Goal: Task Accomplishment & Management: Manage account settings

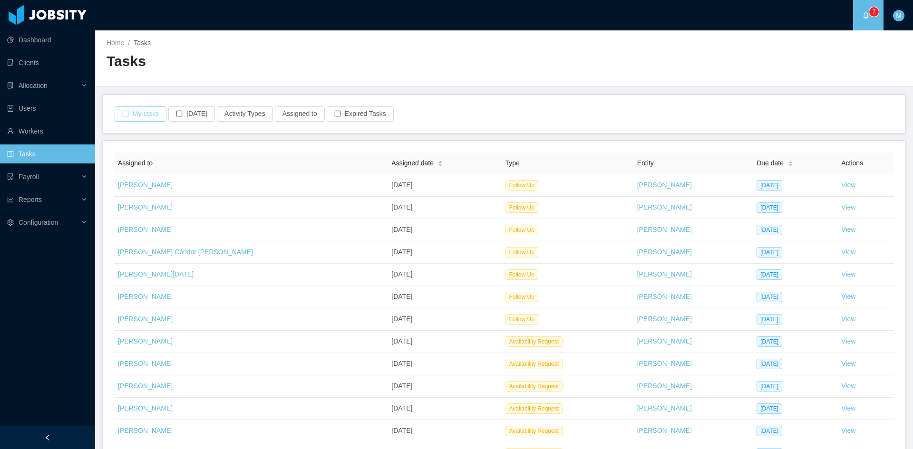
click at [125, 111] on button "My tasks" at bounding box center [141, 114] width 52 height 15
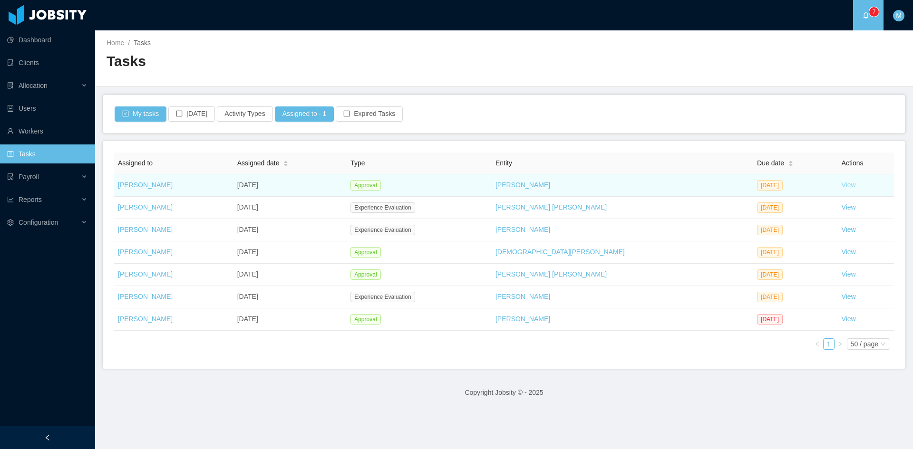
click at [842, 185] on link "View" at bounding box center [849, 185] width 14 height 8
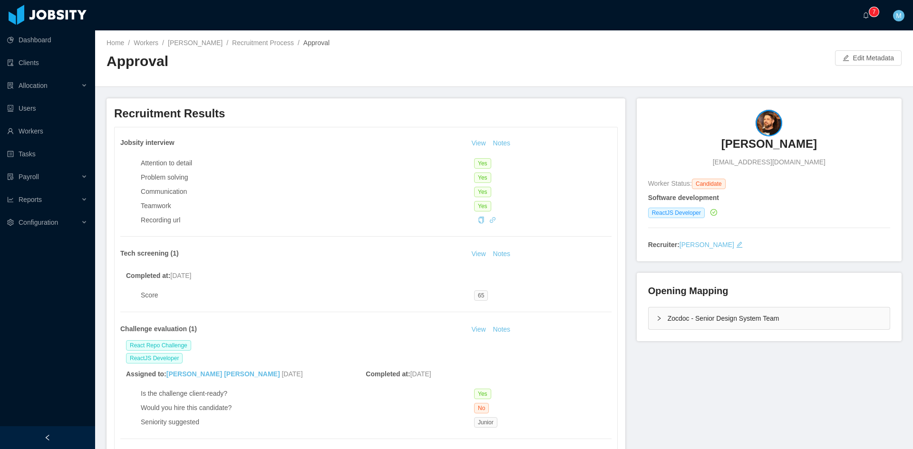
scroll to position [158, 0]
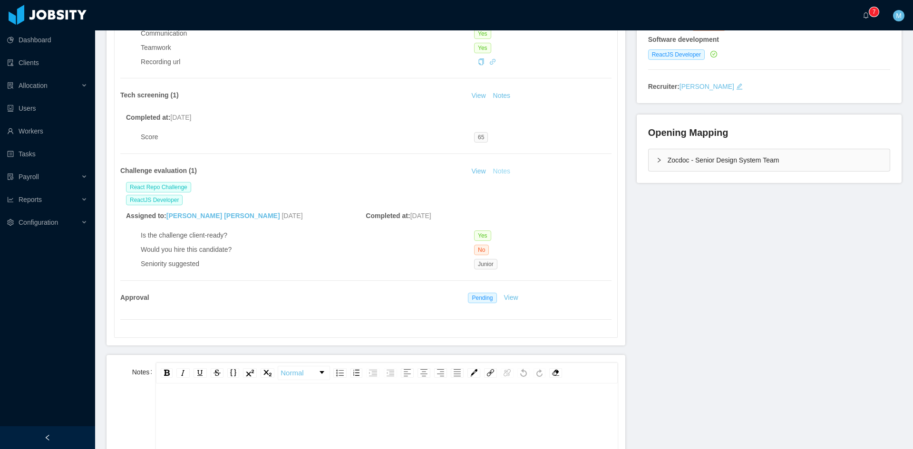
click at [498, 173] on button "Notes" at bounding box center [501, 171] width 25 height 11
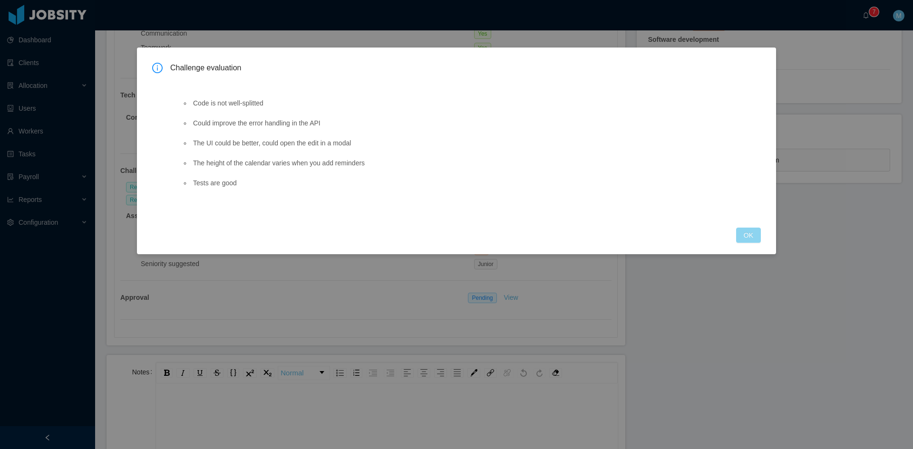
click at [755, 238] on button "OK" at bounding box center [748, 235] width 25 height 15
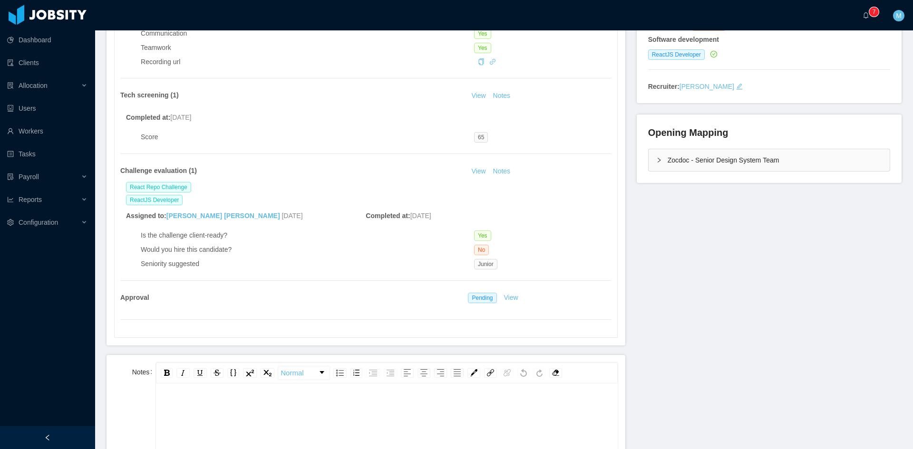
click at [668, 162] on div "Zocdoc - Senior Design System Team" at bounding box center [769, 160] width 241 height 22
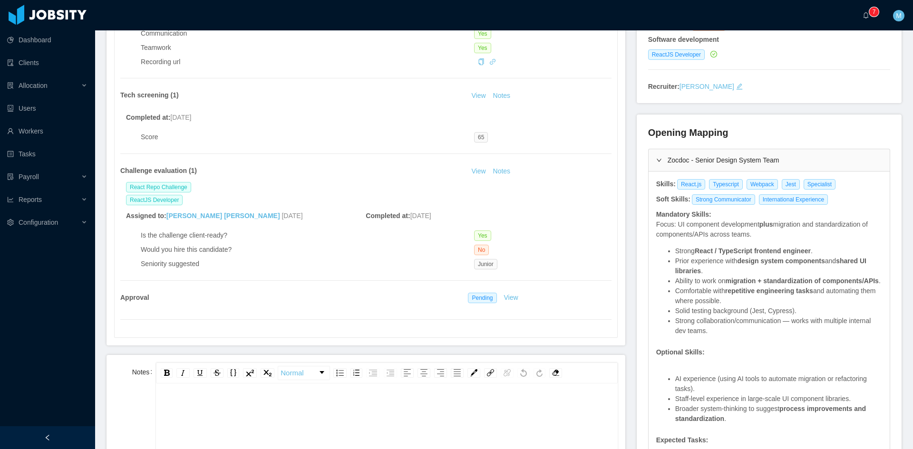
scroll to position [79, 0]
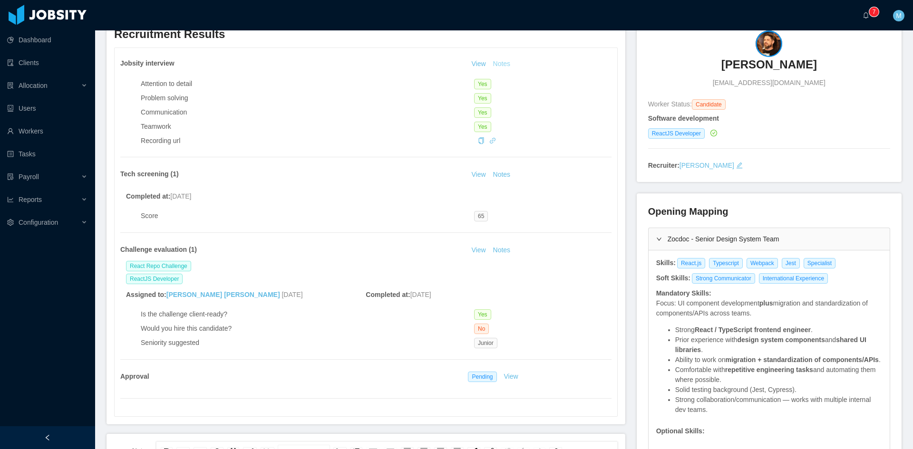
click at [497, 69] on button "Notes" at bounding box center [501, 63] width 25 height 11
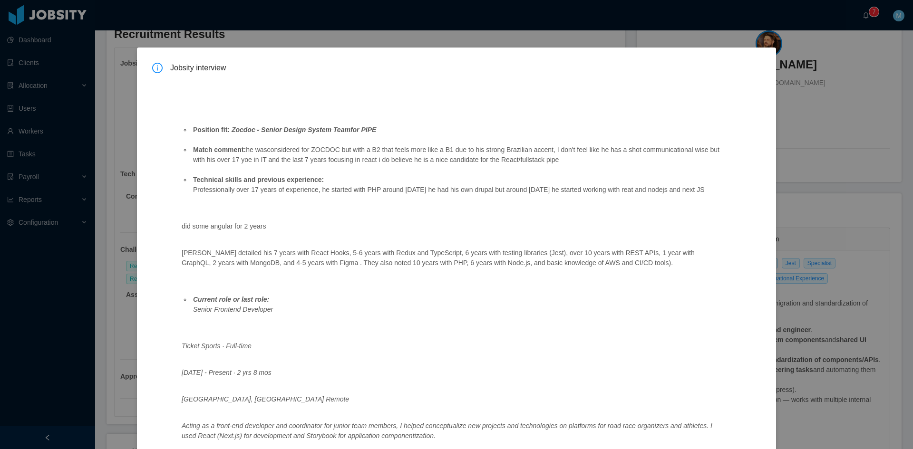
scroll to position [262, 0]
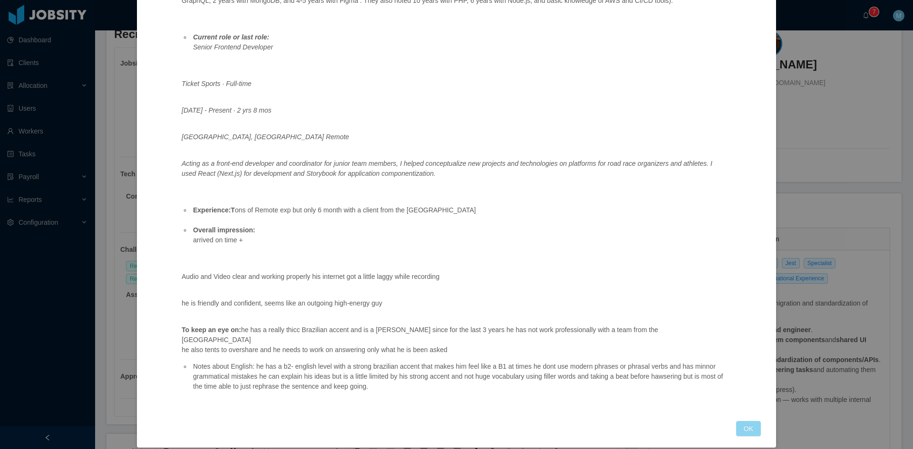
click at [744, 422] on button "OK" at bounding box center [748, 428] width 25 height 15
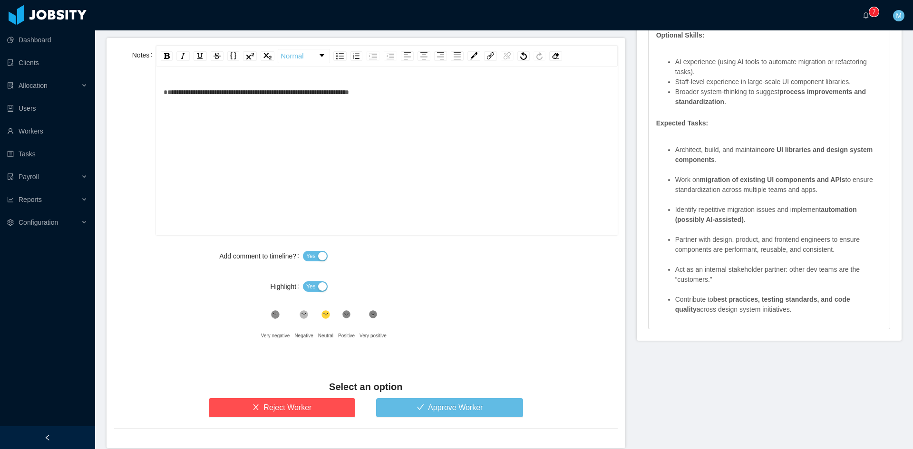
scroll to position [519, 0]
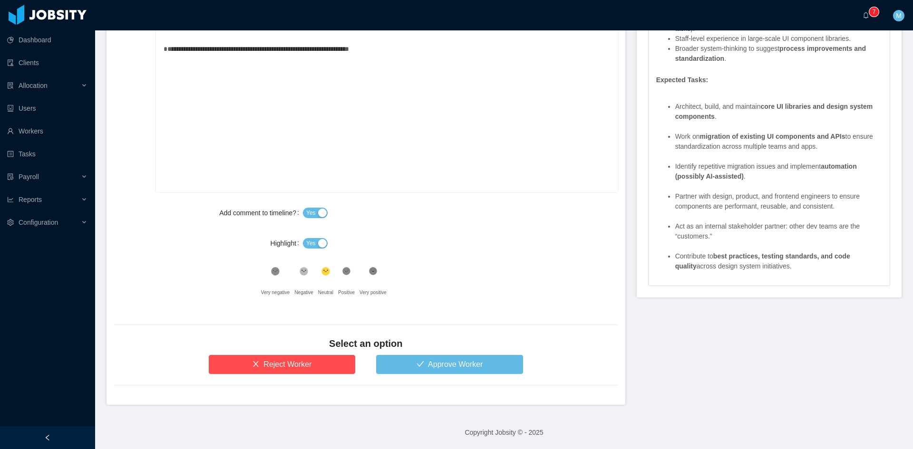
click at [303, 242] on button "Yes" at bounding box center [315, 243] width 25 height 10
click at [426, 359] on button "Approve Worker" at bounding box center [449, 364] width 147 height 19
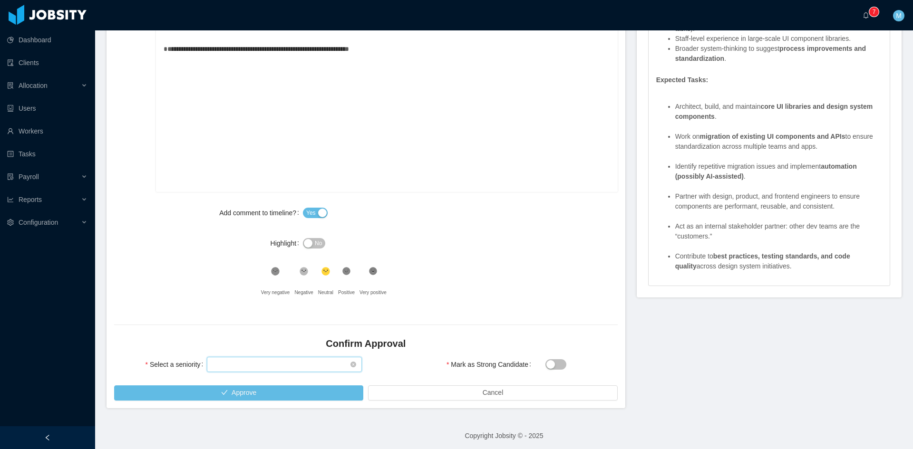
click at [289, 365] on div "Select seniority" at bounding box center [281, 365] width 137 height 14
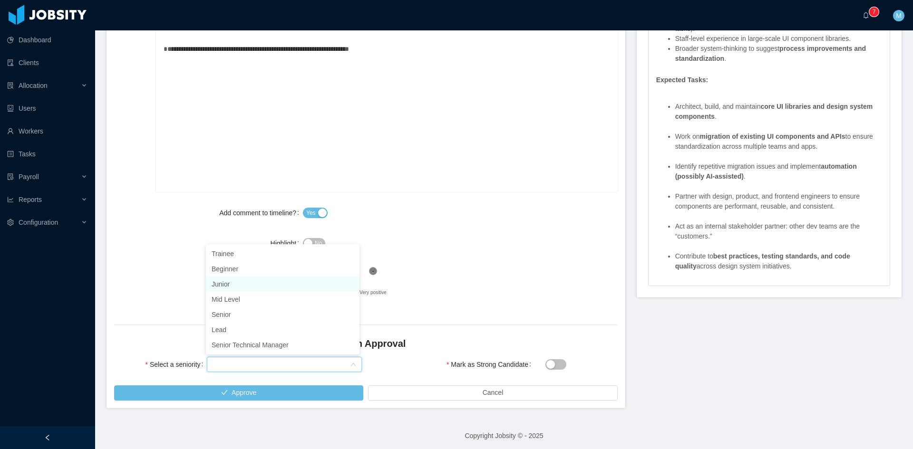
click at [233, 287] on li "Junior" at bounding box center [283, 284] width 154 height 15
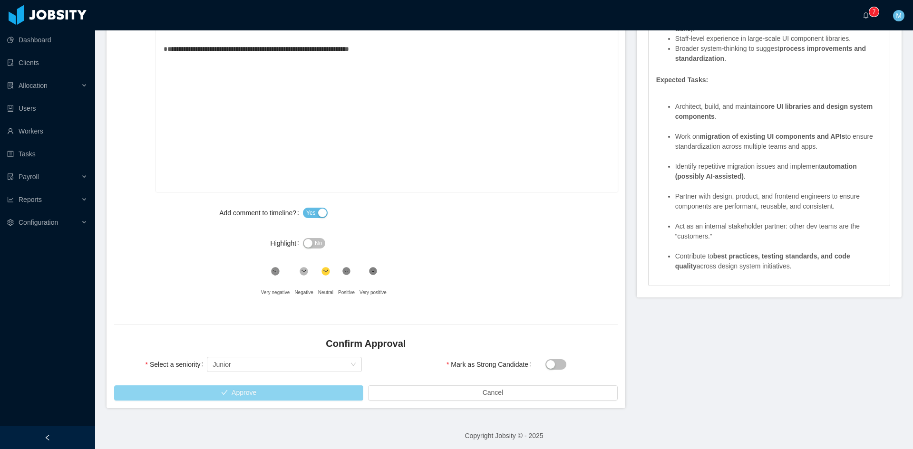
click at [271, 391] on button "Approve" at bounding box center [238, 393] width 249 height 15
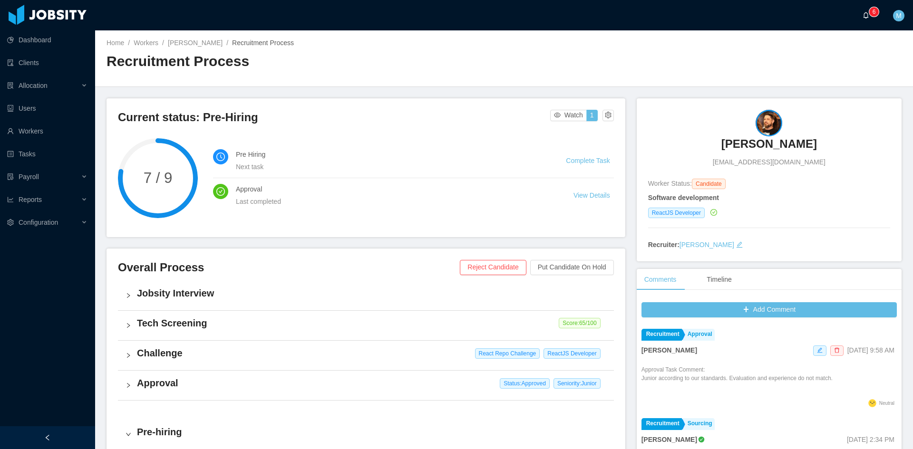
click at [865, 16] on icon "icon: bell" at bounding box center [865, 15] width 7 height 7
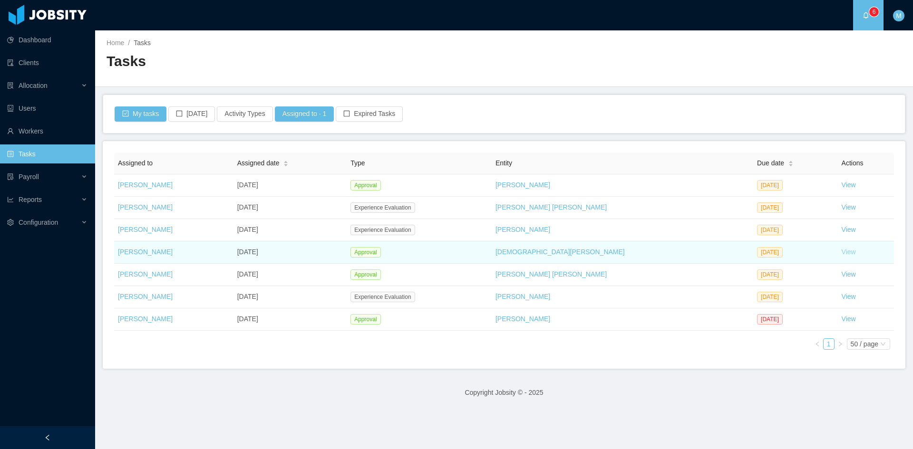
click at [842, 252] on link "View" at bounding box center [849, 252] width 14 height 8
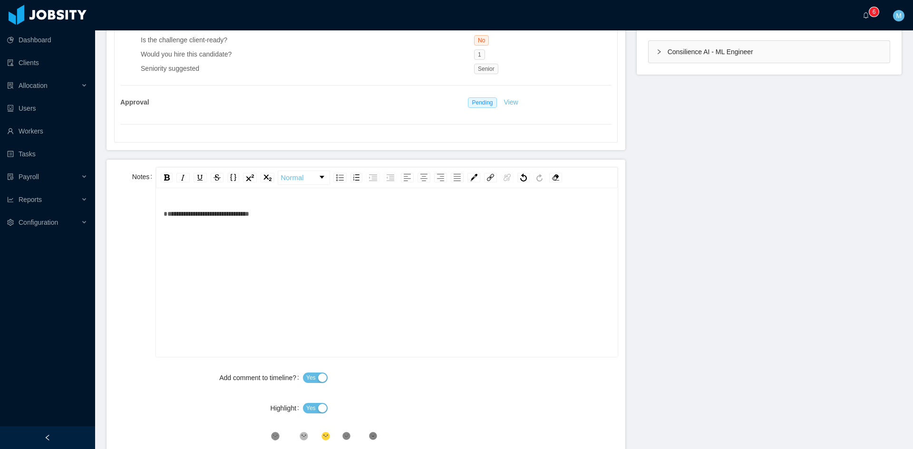
scroll to position [475, 0]
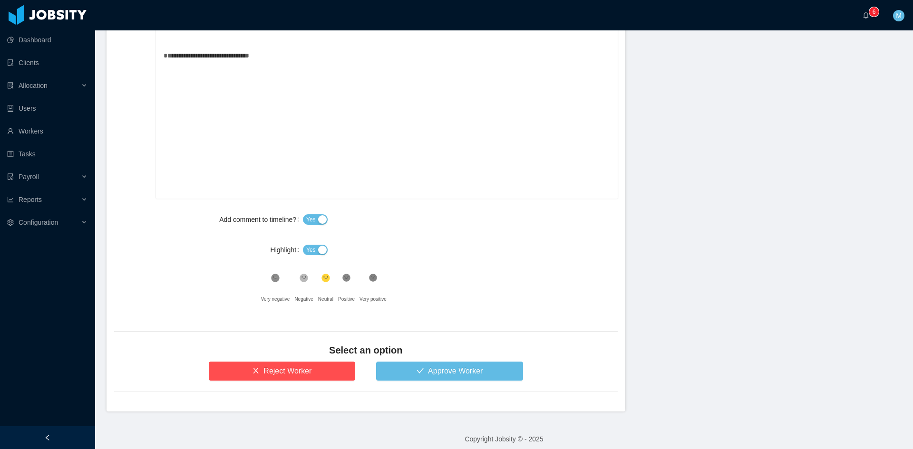
click at [317, 254] on button "Yes" at bounding box center [315, 250] width 25 height 10
click at [426, 370] on button "Approve Worker" at bounding box center [449, 371] width 147 height 19
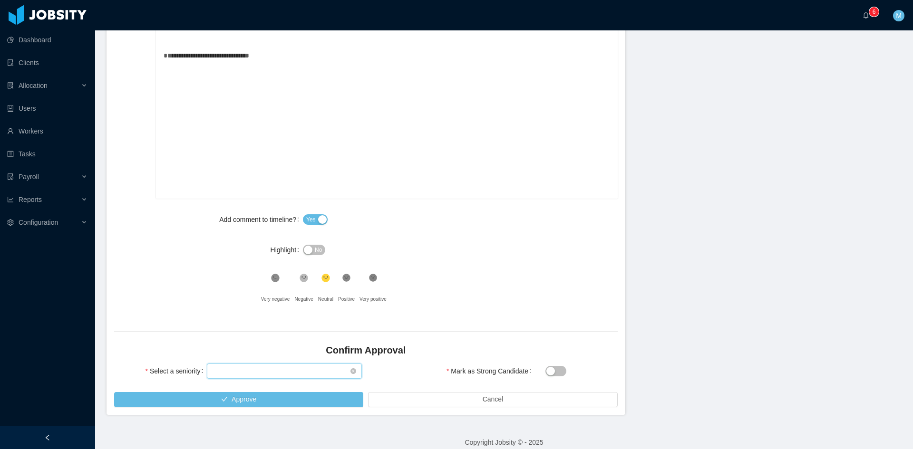
click at [260, 371] on div "Select seniority" at bounding box center [281, 371] width 137 height 14
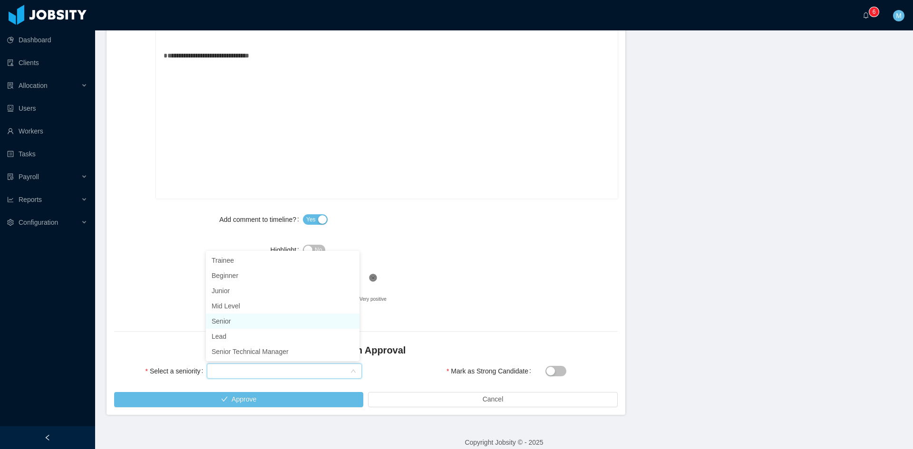
click at [227, 325] on li "Senior" at bounding box center [283, 321] width 154 height 15
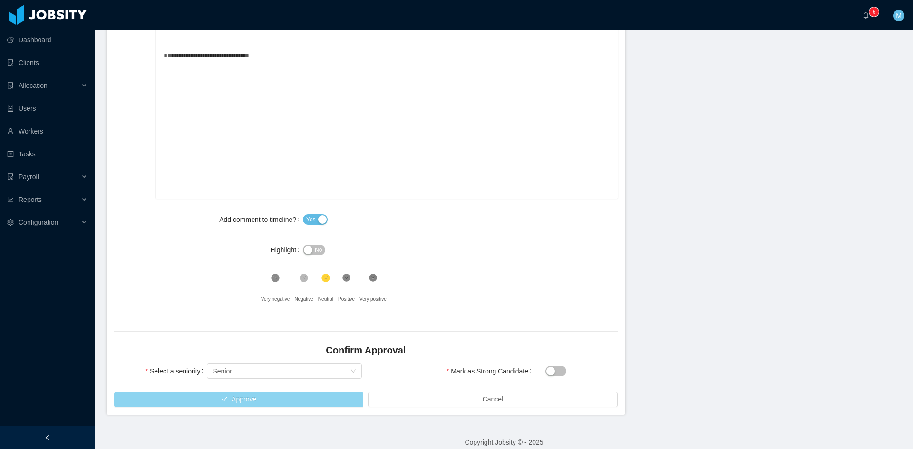
click at [274, 398] on button "Approve" at bounding box center [238, 399] width 249 height 15
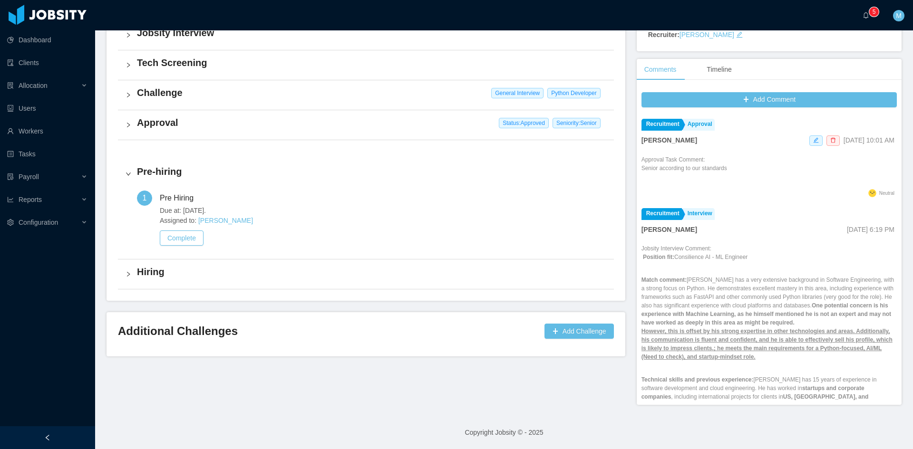
scroll to position [251, 0]
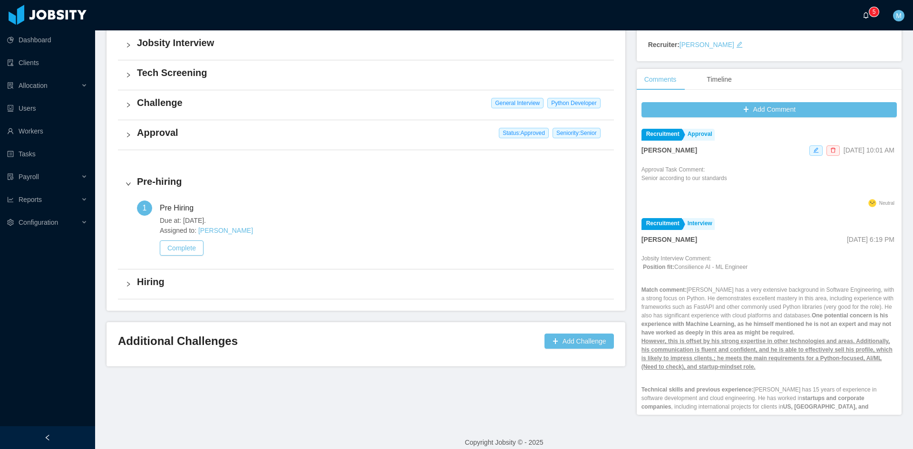
click at [872, 21] on a=83ded146-cd66-4514-80a8-9a7b1e1b5eb6/Matias%20Marin"] "0 1 2 3 4 5 6 7 8 9 0 1 2 3 4 5 6 7 8 9 0 1 2 3 4 5 6 7 8 9" at bounding box center [867, 15] width 11 height 30
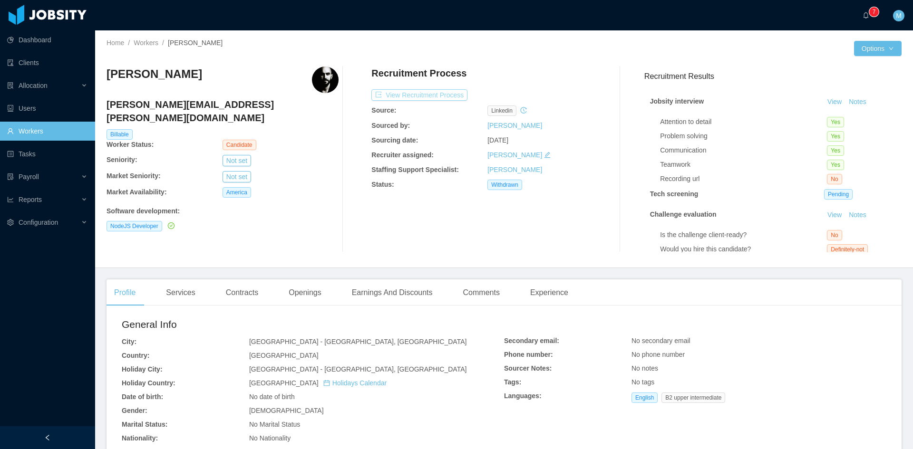
click at [429, 91] on button "View Recruitment Process" at bounding box center [419, 94] width 96 height 11
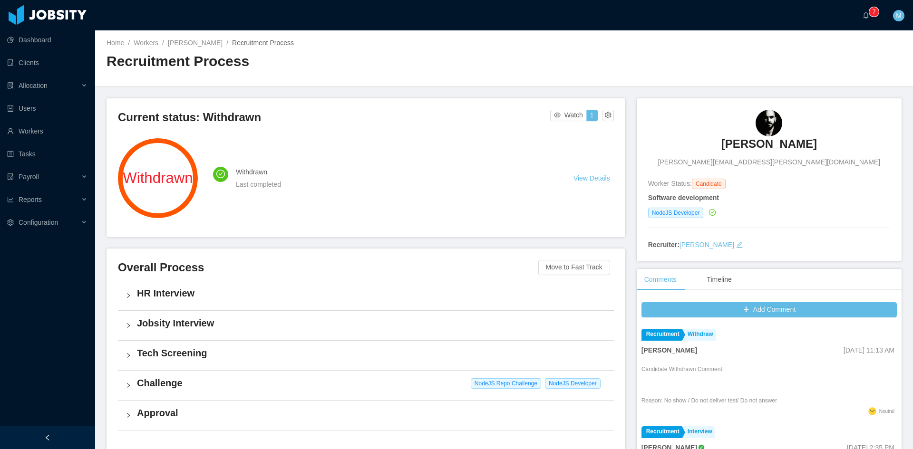
scroll to position [210, 0]
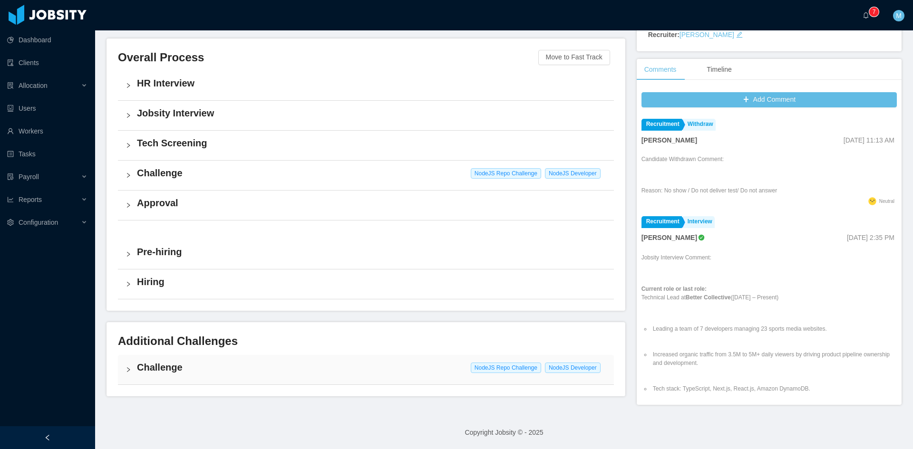
click at [124, 362] on div "Challenge NodeJS Repo Challenge NodeJS Developer" at bounding box center [366, 369] width 496 height 29
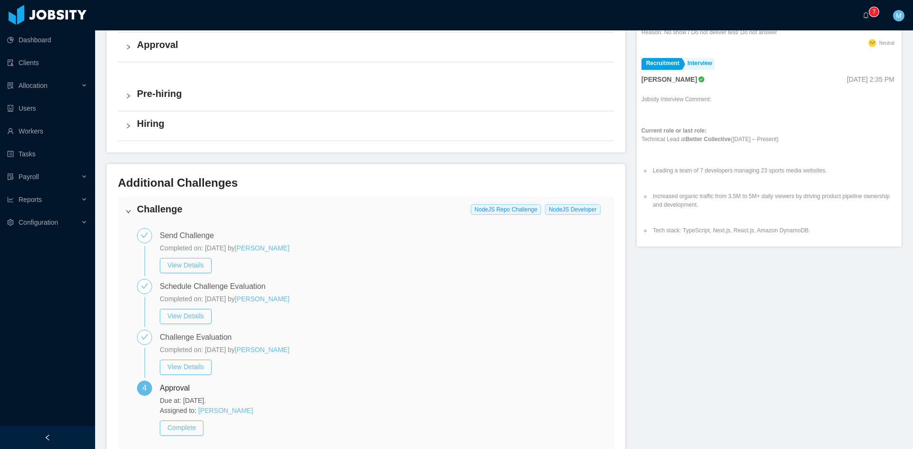
scroll to position [425, 0]
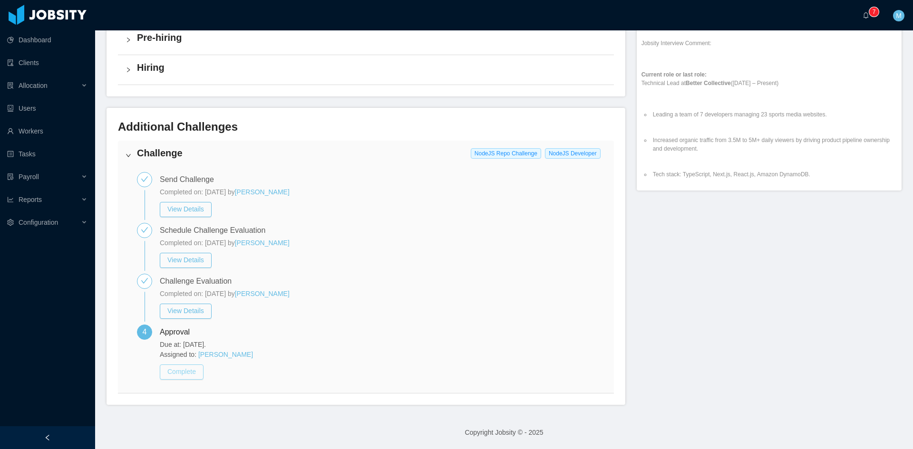
click at [201, 372] on button "Complete" at bounding box center [182, 372] width 44 height 15
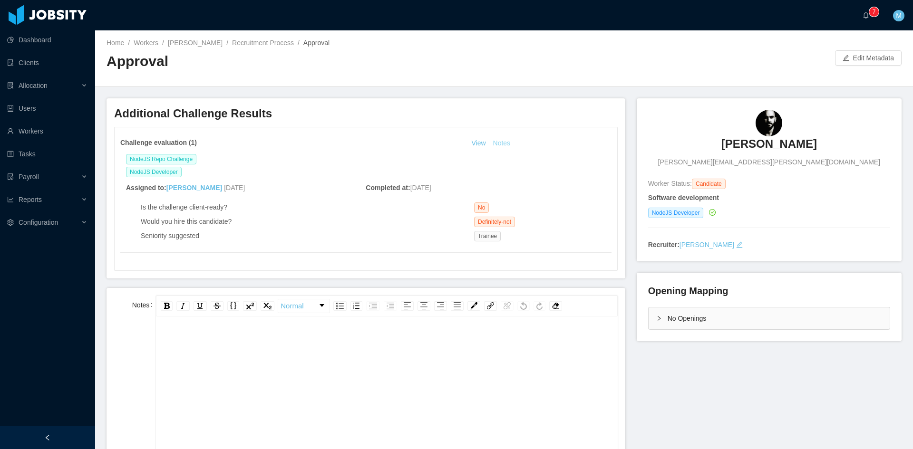
click at [493, 145] on button "Notes" at bounding box center [501, 143] width 25 height 11
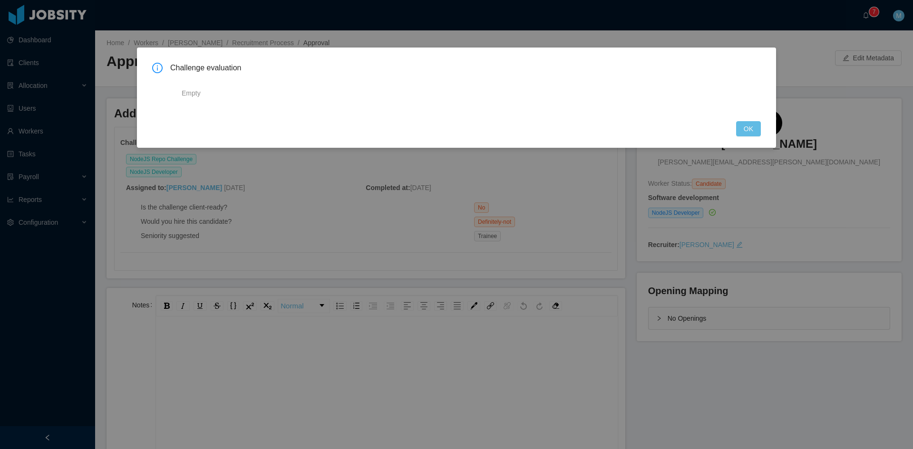
click at [763, 135] on div "Challenge evaluation Empty OK" at bounding box center [456, 98] width 639 height 100
click at [749, 129] on button "OK" at bounding box center [748, 128] width 25 height 15
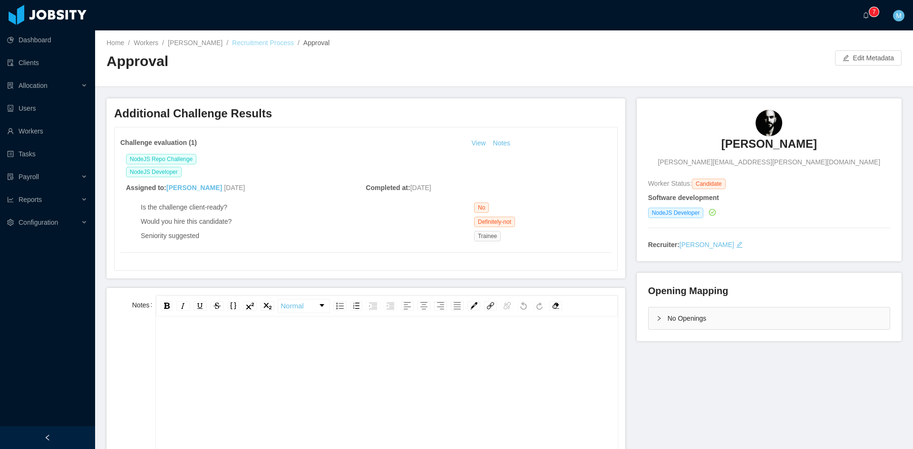
click at [245, 47] on link "Recruitment Process" at bounding box center [263, 43] width 62 height 8
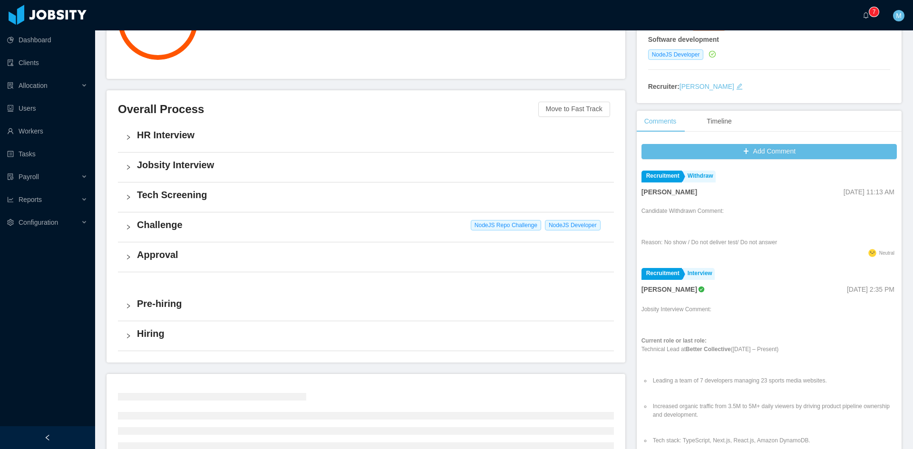
scroll to position [252, 0]
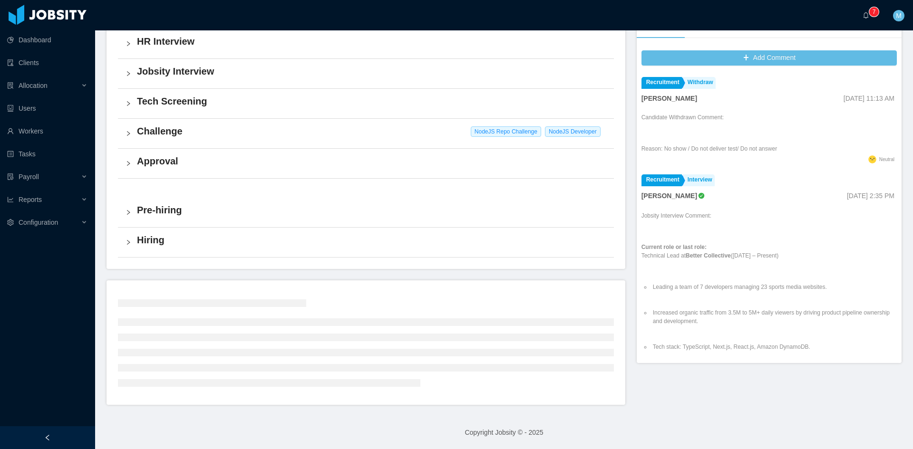
click at [119, 137] on div "Challenge NodeJS Repo Challenge NodeJS Developer" at bounding box center [366, 133] width 496 height 29
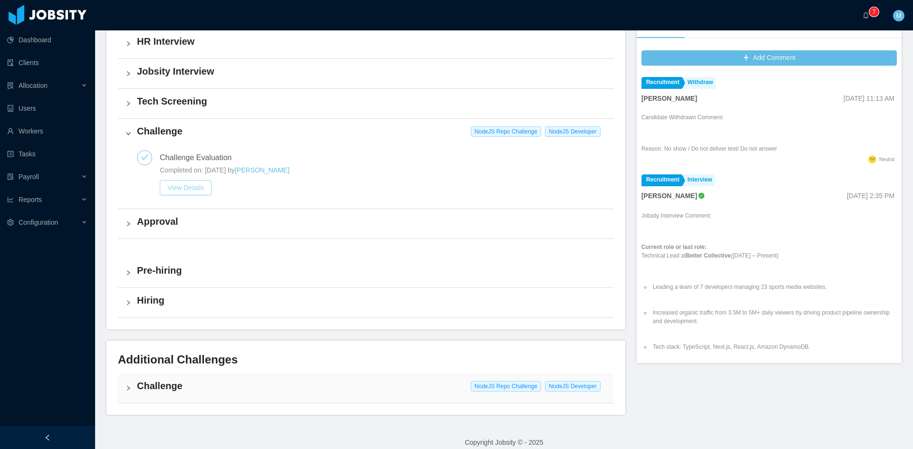
scroll to position [262, 0]
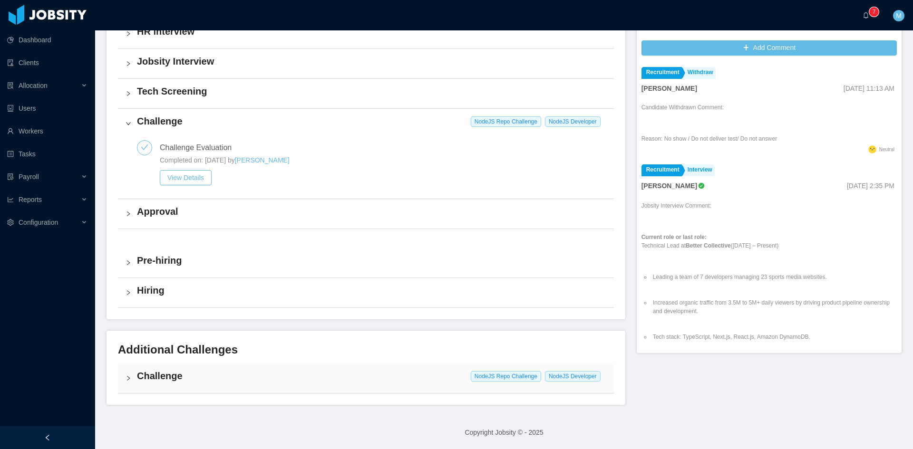
click at [125, 372] on div "Challenge NodeJS Repo Challenge NodeJS Developer" at bounding box center [366, 378] width 496 height 29
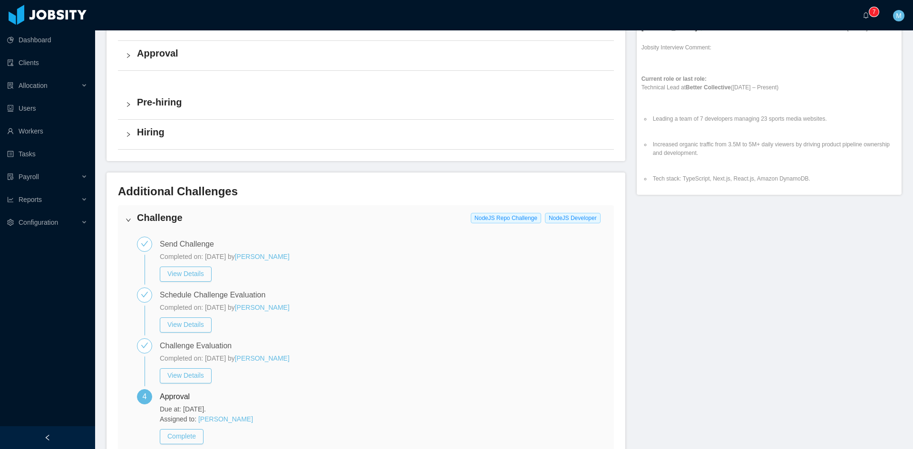
scroll to position [485, 0]
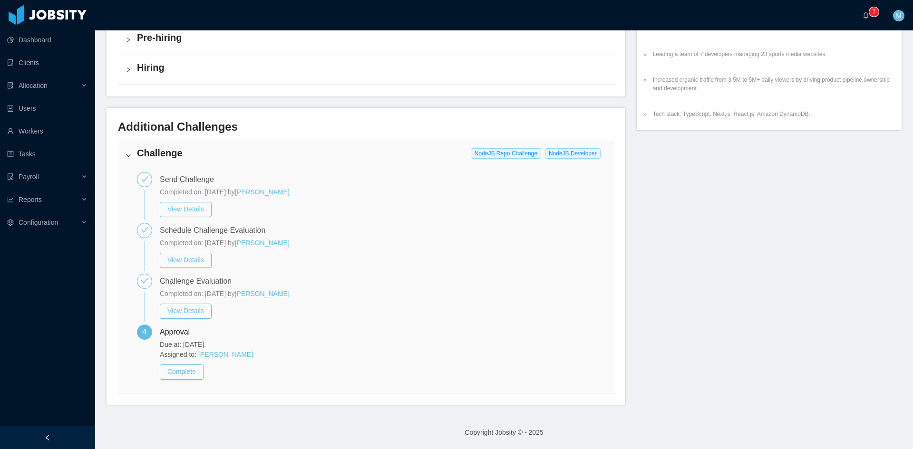
click at [321, 293] on div "Completed on: Oct 6th, 2025 by Jonathan Moura" at bounding box center [383, 294] width 446 height 10
drag, startPoint x: 320, startPoint y: 300, endPoint x: 255, endPoint y: 295, distance: 64.4
click at [255, 295] on div "Completed on: Oct 6th, 2025 by Jonathan Moura View Details" at bounding box center [383, 304] width 446 height 30
copy link "[PERSON_NAME]"
click at [390, 337] on div "Approval Due at: Oct 3rd, 2025. Assigned to: Matias Marin Complete" at bounding box center [383, 355] width 446 height 61
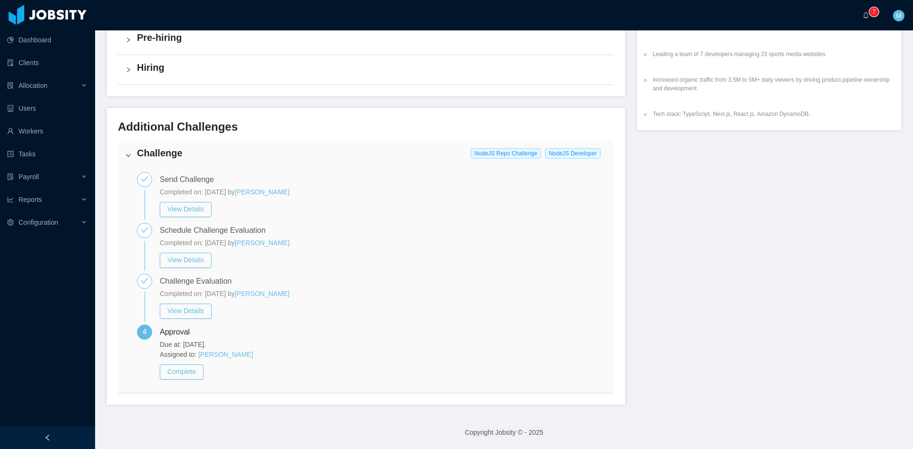
scroll to position [327, 0]
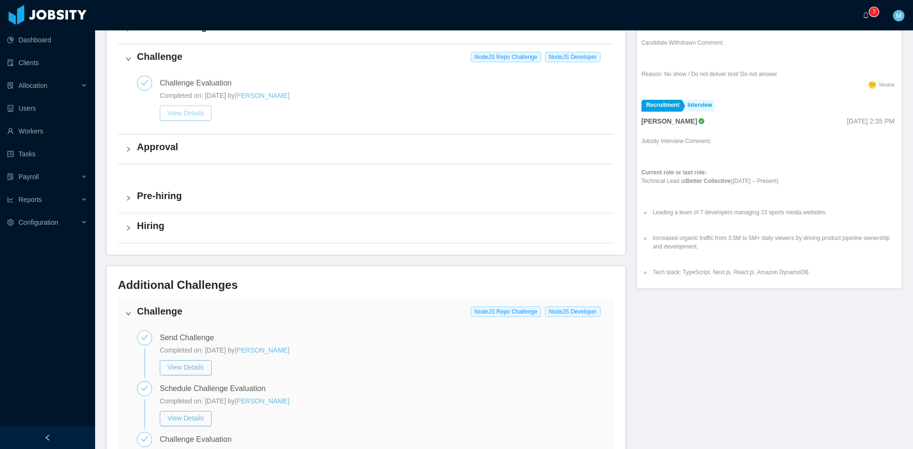
click at [166, 114] on button "View Details" at bounding box center [186, 113] width 52 height 15
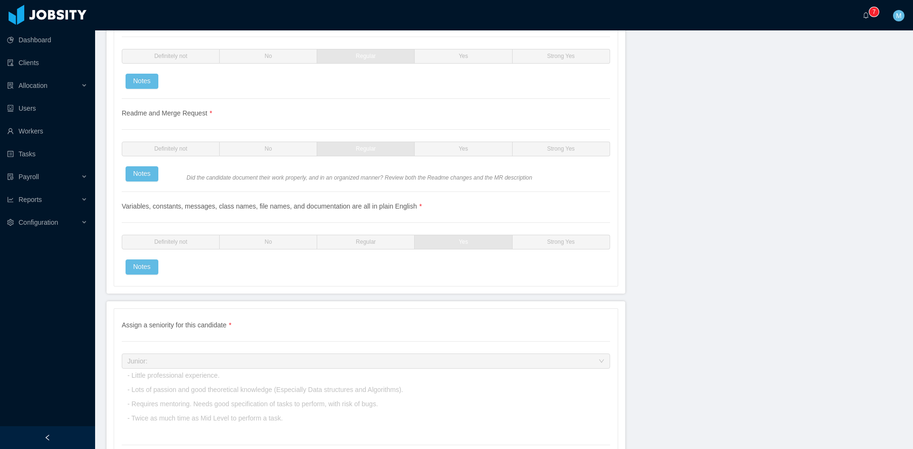
scroll to position [2346, 0]
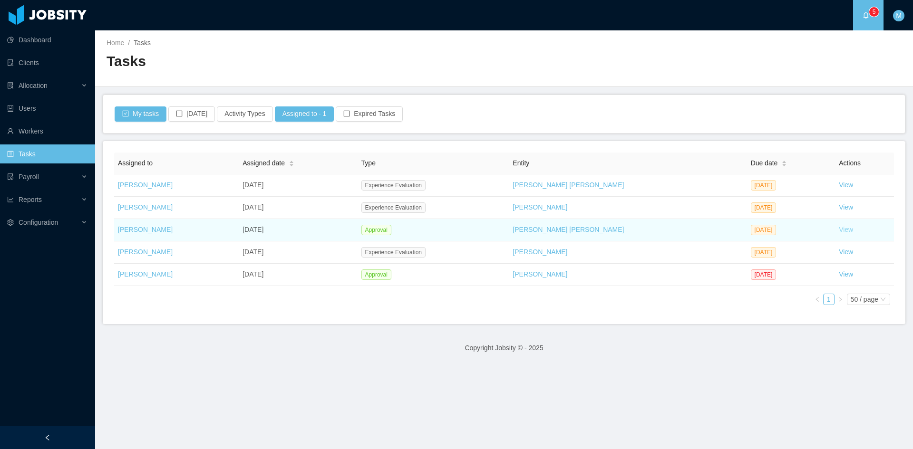
click at [839, 229] on link "View" at bounding box center [846, 230] width 14 height 8
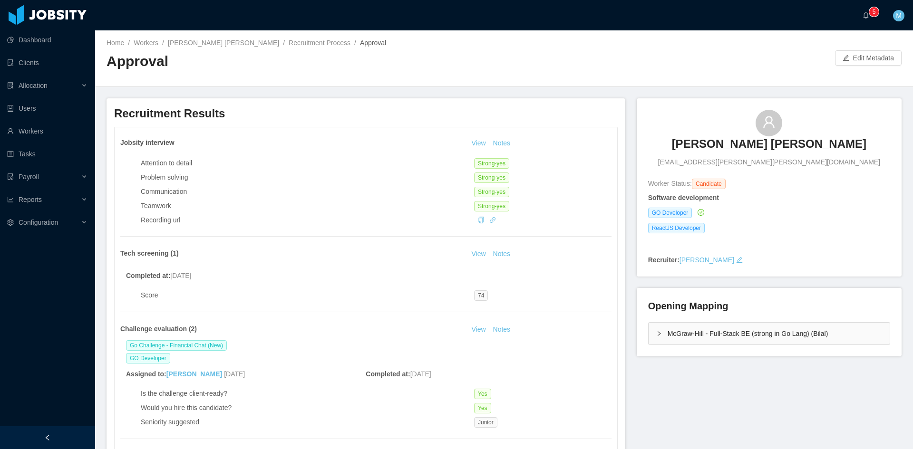
scroll to position [79, 0]
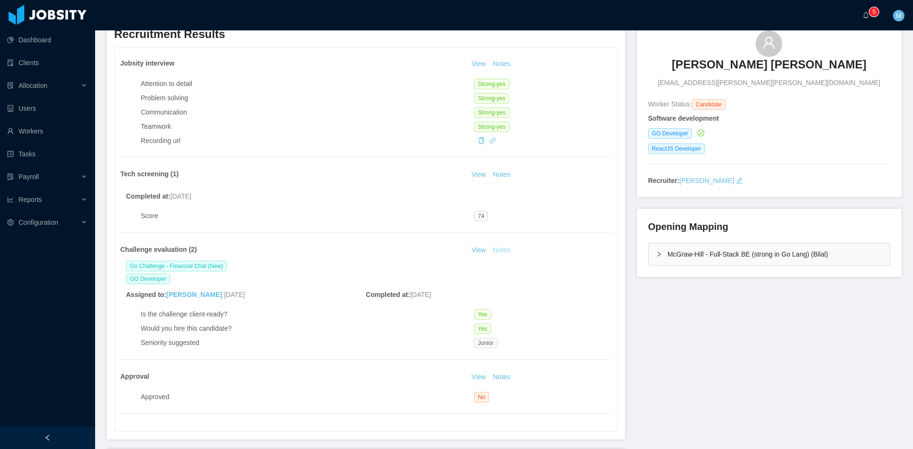
click at [501, 247] on button "Notes" at bounding box center [501, 250] width 25 height 11
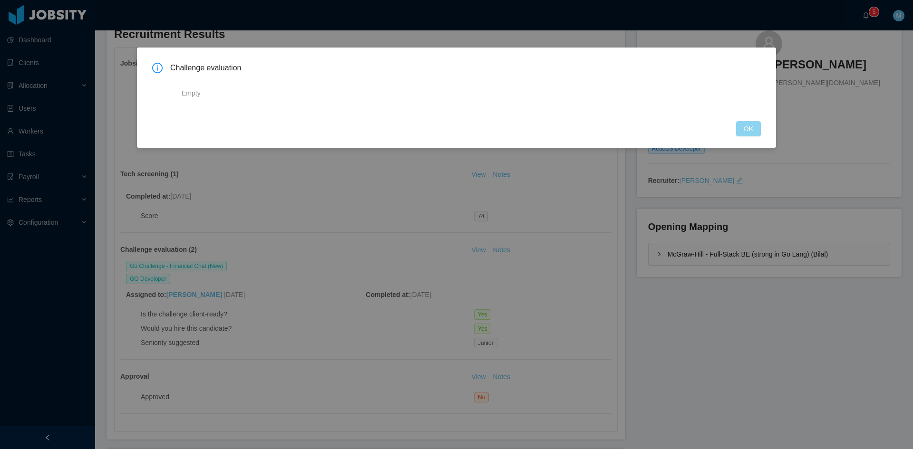
click at [744, 133] on button "OK" at bounding box center [748, 128] width 25 height 15
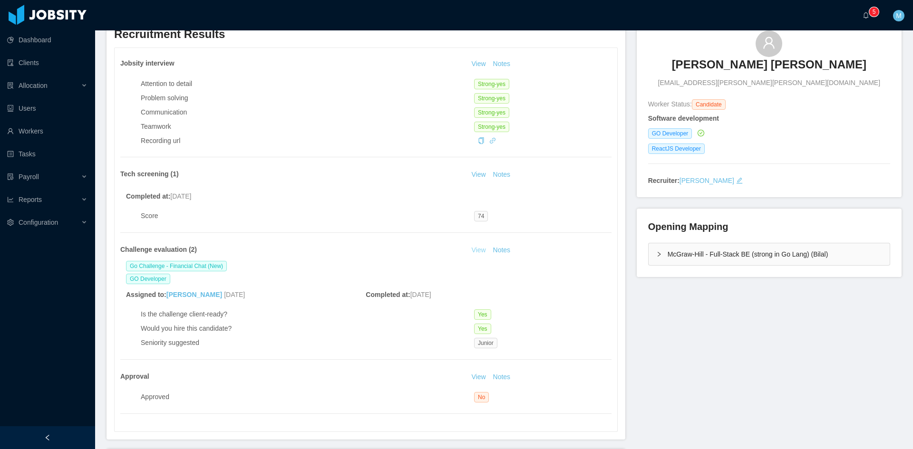
click at [475, 252] on link "View" at bounding box center [478, 250] width 21 height 8
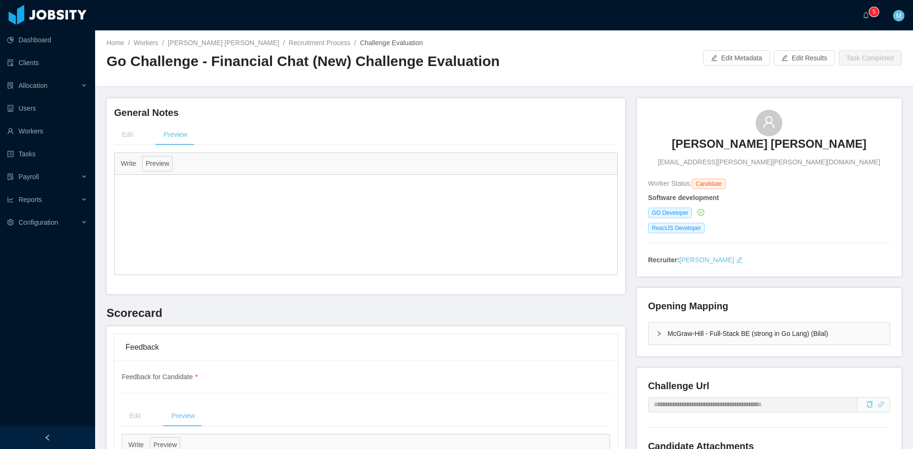
click at [231, 230] on div at bounding box center [366, 225] width 503 height 100
click at [208, 46] on link "Marcos Eduardo Morelli" at bounding box center [223, 43] width 111 height 8
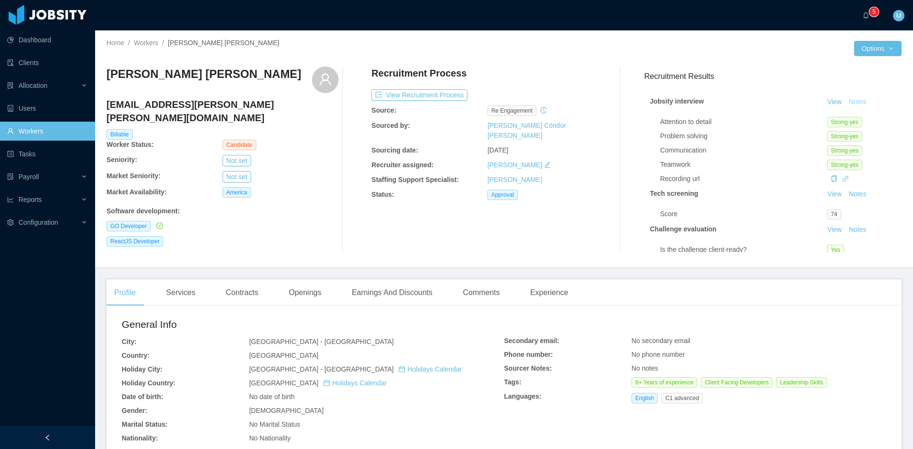
click at [852, 104] on button "Notes" at bounding box center [857, 102] width 25 height 11
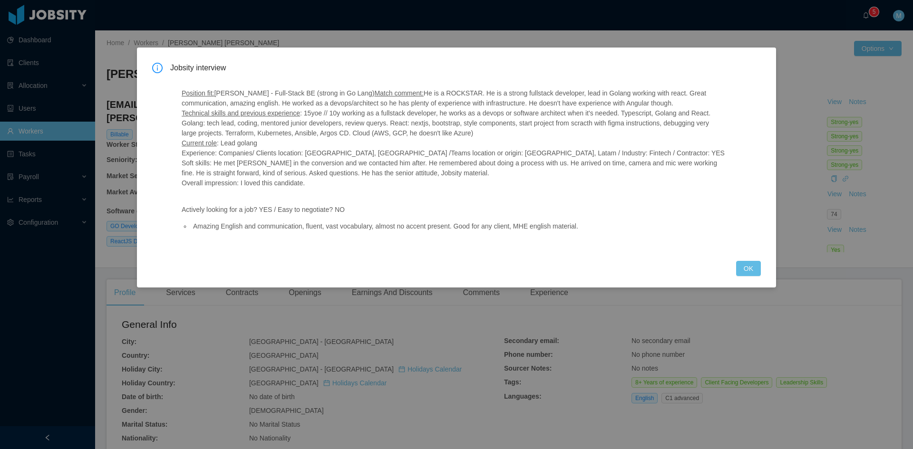
click at [766, 262] on div "Jobsity interview Position fit: McGraw-Hill - Full-Stack BE (strong in Go Lang)…" at bounding box center [456, 168] width 639 height 240
click at [754, 273] on button "OK" at bounding box center [748, 268] width 25 height 15
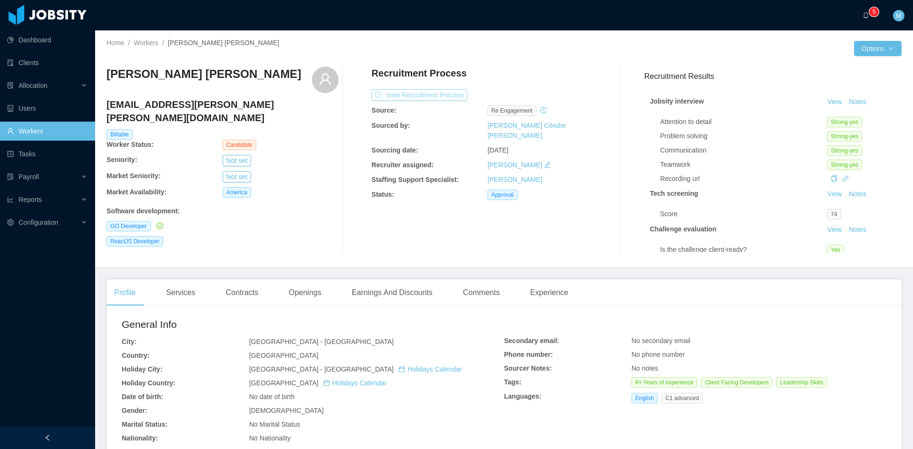
click at [378, 97] on button "View Recruitment Process" at bounding box center [419, 94] width 96 height 11
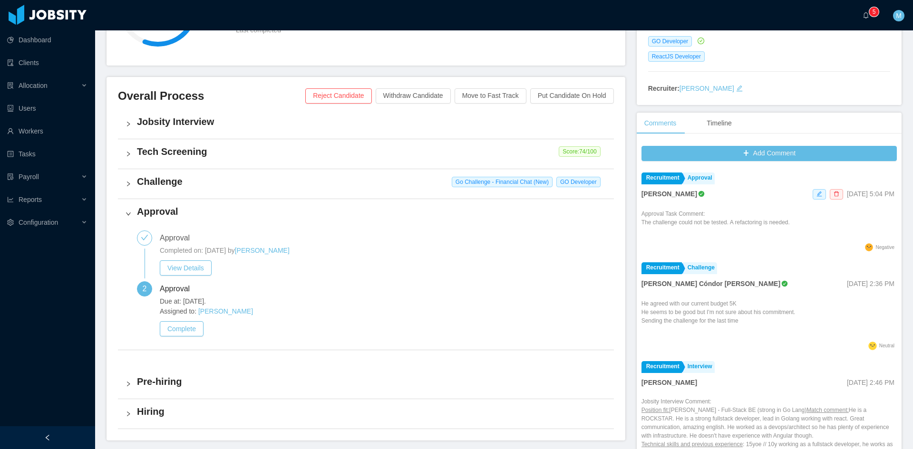
scroll to position [251, 0]
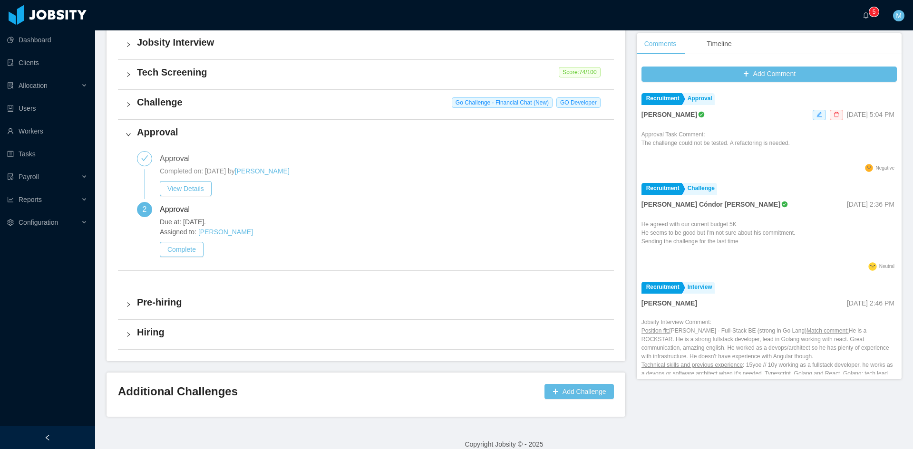
click at [123, 110] on div "Challenge Go Challenge - Financial Chat (New) GO Developer" at bounding box center [366, 104] width 496 height 29
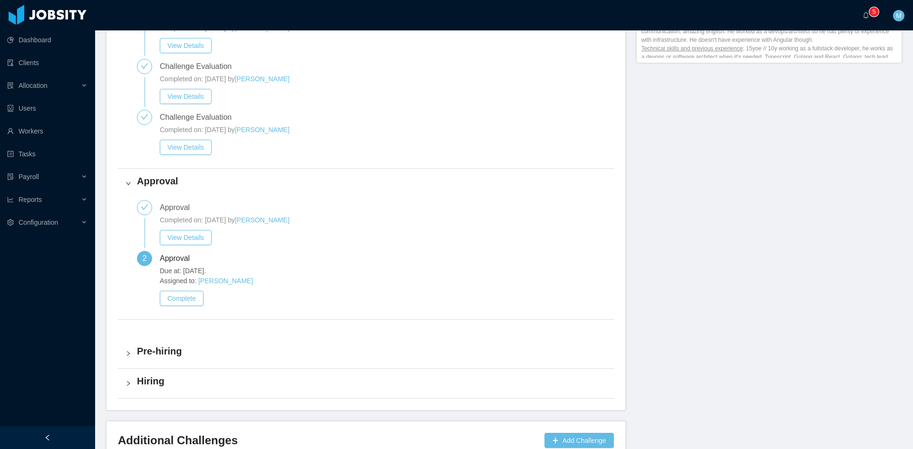
scroll to position [629, 0]
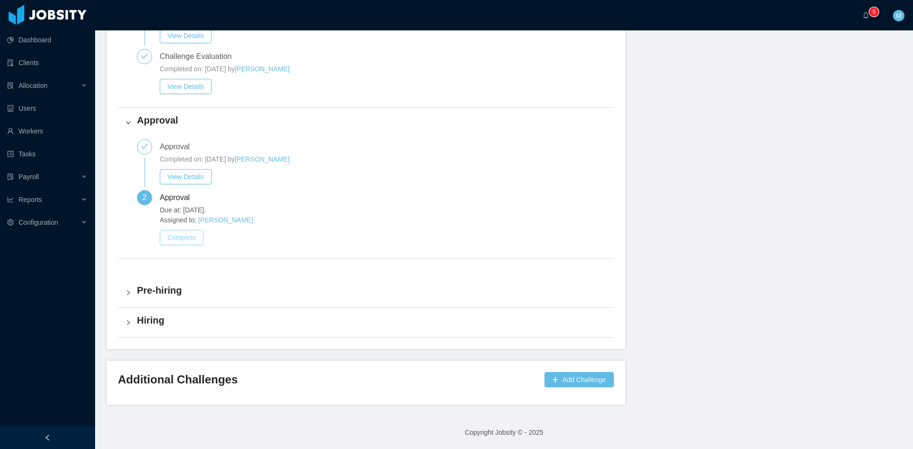
click at [183, 234] on button "Complete" at bounding box center [182, 237] width 44 height 15
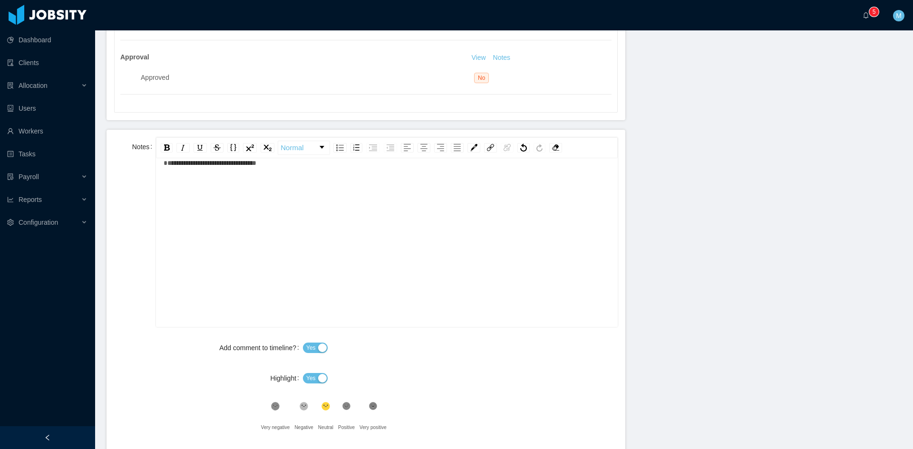
scroll to position [534, 0]
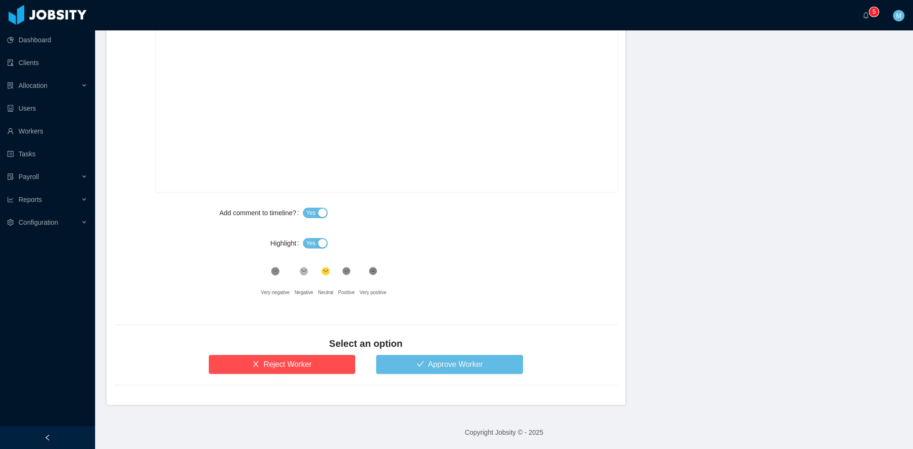
click at [308, 249] on div "Yes" at bounding box center [460, 243] width 315 height 19
click at [308, 247] on span "Yes" at bounding box center [311, 244] width 10 height 10
click at [427, 369] on button "Approve Worker" at bounding box center [449, 364] width 147 height 19
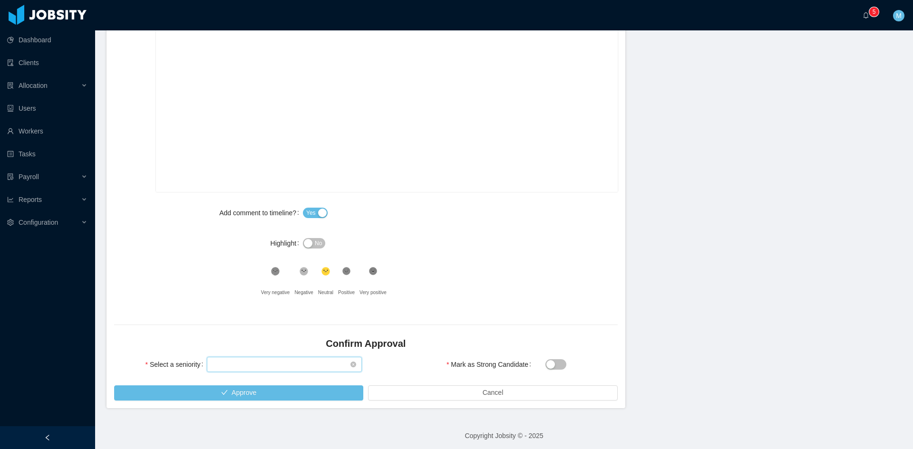
click at [298, 368] on div "Select seniority" at bounding box center [284, 364] width 155 height 15
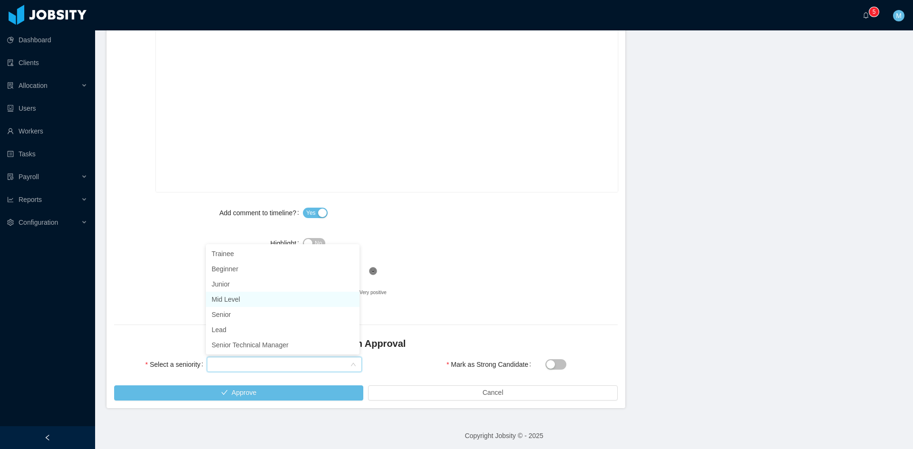
click at [236, 300] on li "Mid Level" at bounding box center [283, 299] width 154 height 15
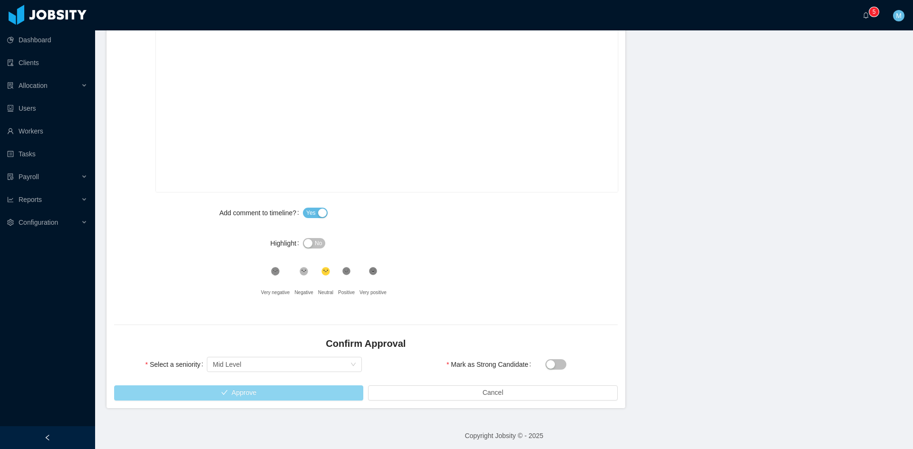
click at [263, 395] on button "Approve" at bounding box center [238, 393] width 249 height 15
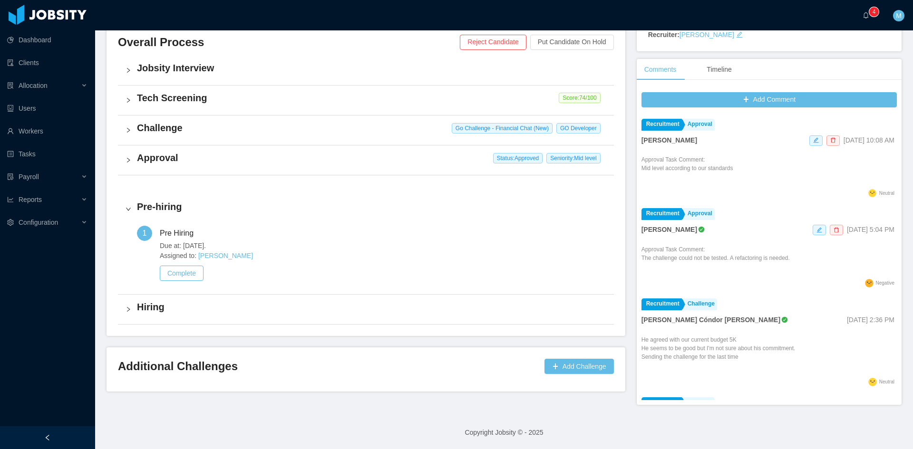
scroll to position [222, 0]
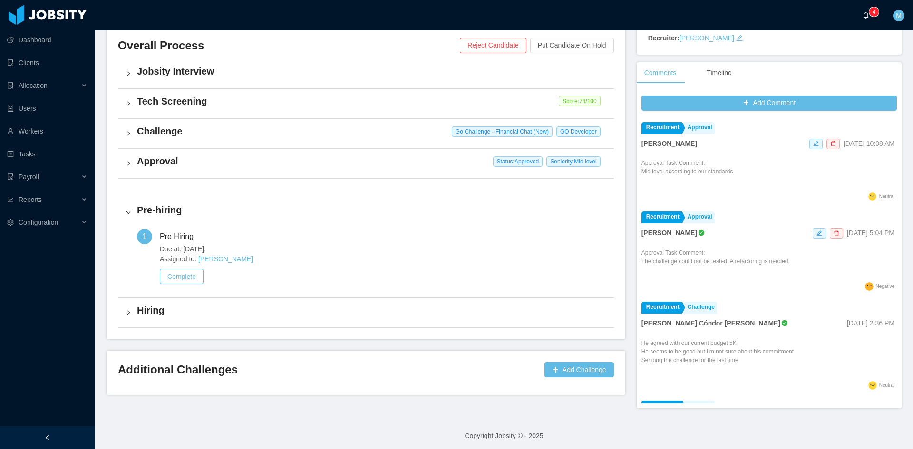
click at [865, 10] on a=83ded146-cd66-4514-80a8-9a7b1e1b5eb6/Matias%20Marin"] "0 1 2 3 4 5 6 7 8 9 0 1 2 3 4 5 6 7 8 9 0 1 2 3 4 5 6 7 8 9" at bounding box center [867, 15] width 11 height 30
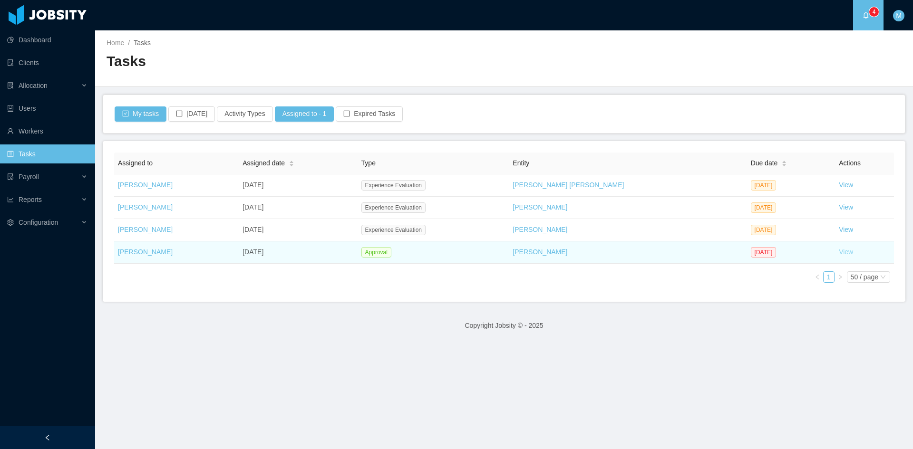
click at [839, 254] on link "View" at bounding box center [846, 252] width 14 height 8
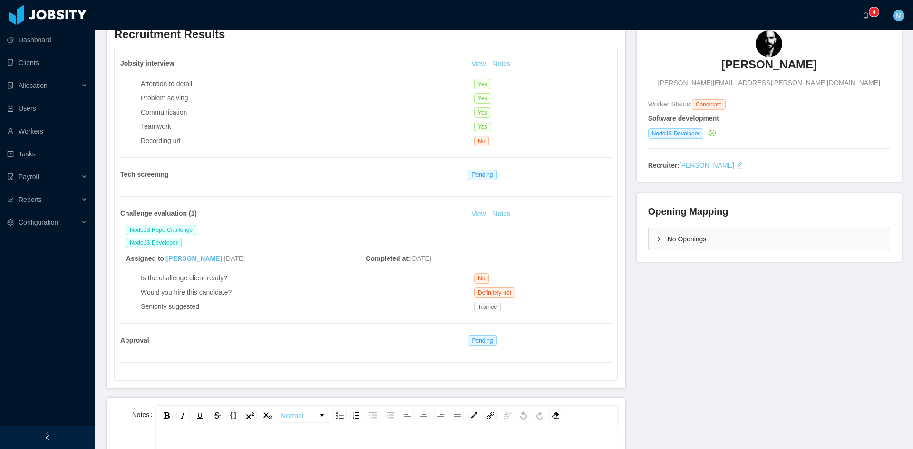
scroll to position [158, 0]
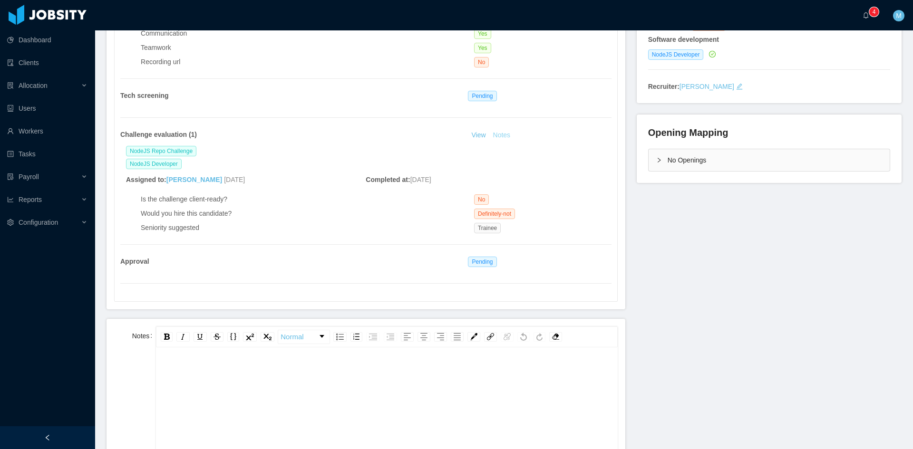
click at [495, 133] on button "Notes" at bounding box center [501, 135] width 25 height 11
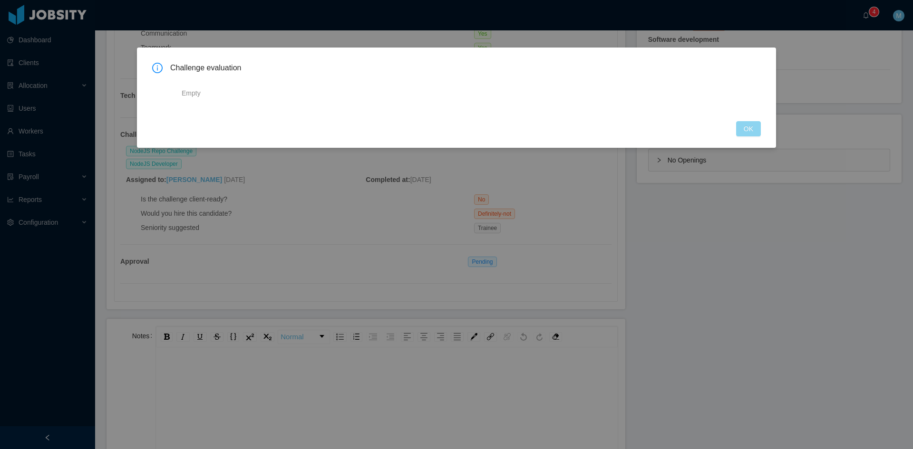
click at [742, 126] on button "OK" at bounding box center [748, 128] width 25 height 15
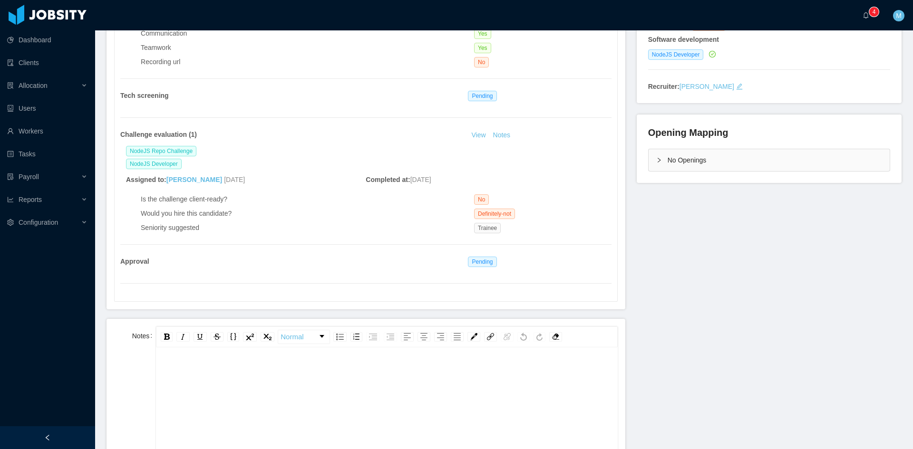
click at [661, 154] on div "No Openings" at bounding box center [769, 160] width 241 height 22
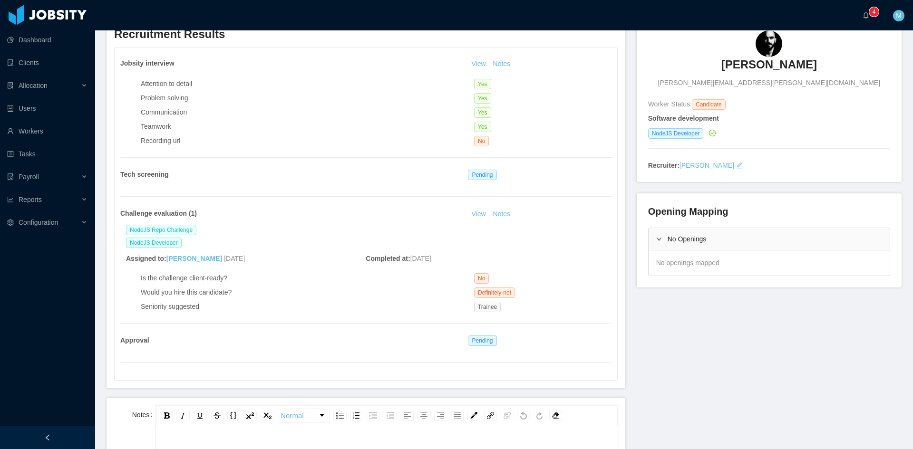
scroll to position [0, 0]
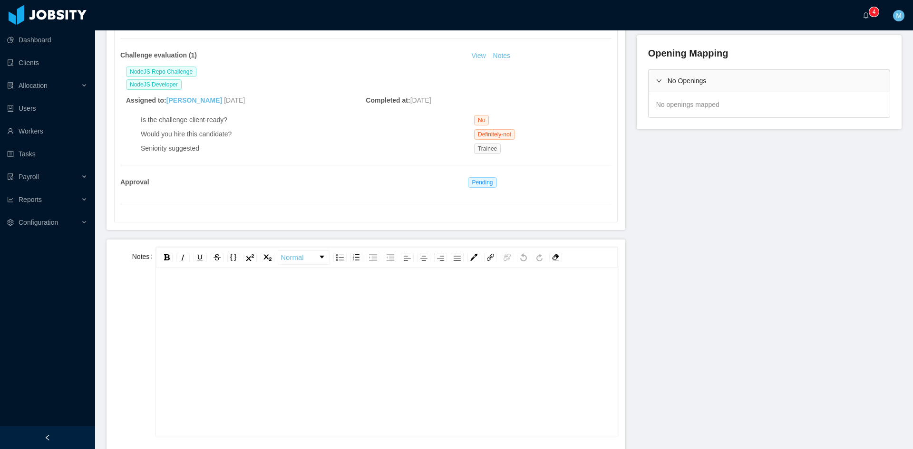
click at [294, 286] on div "rdw-editor" at bounding box center [387, 293] width 446 height 19
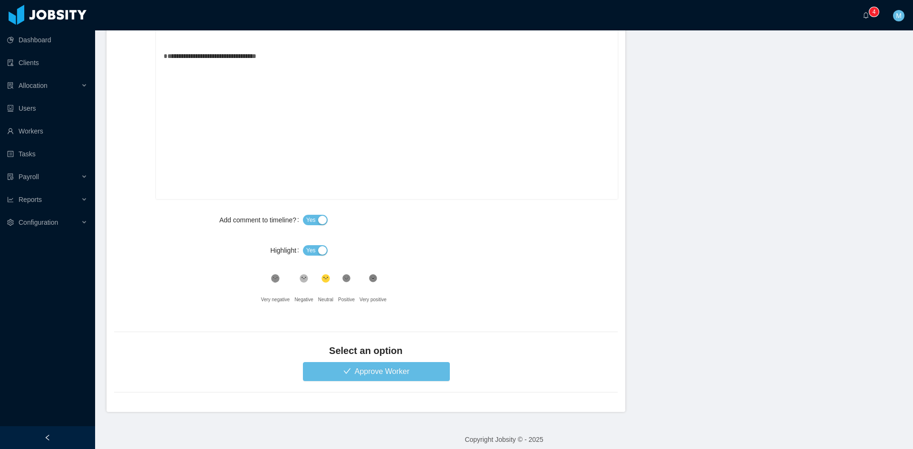
scroll to position [483, 0]
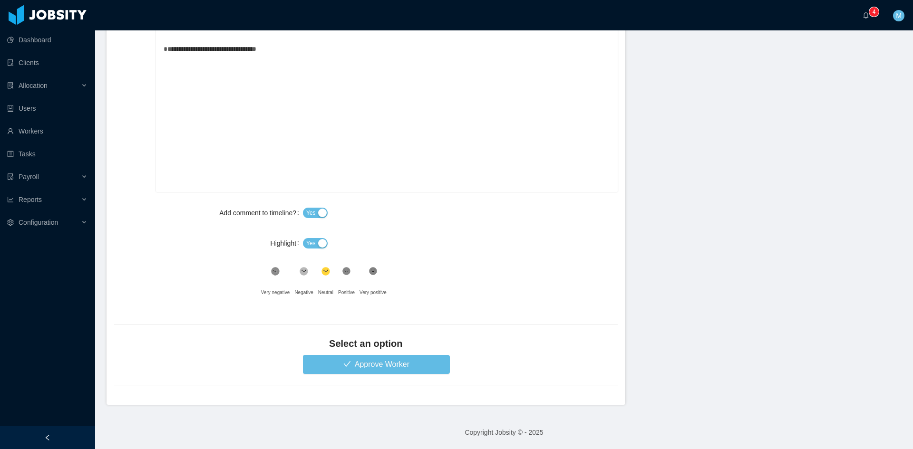
click at [307, 243] on span "Yes" at bounding box center [311, 244] width 10 height 10
click at [372, 363] on button "Approve Worker" at bounding box center [376, 364] width 147 height 19
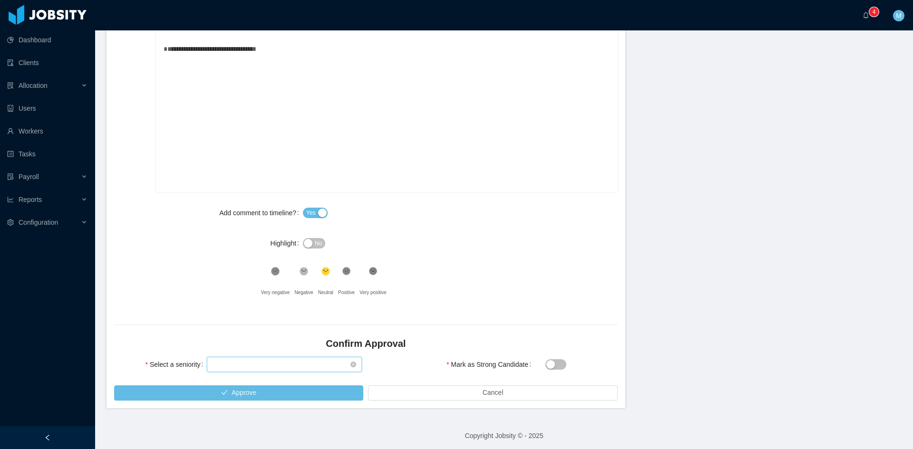
click at [223, 369] on div "Select seniority" at bounding box center [281, 365] width 137 height 14
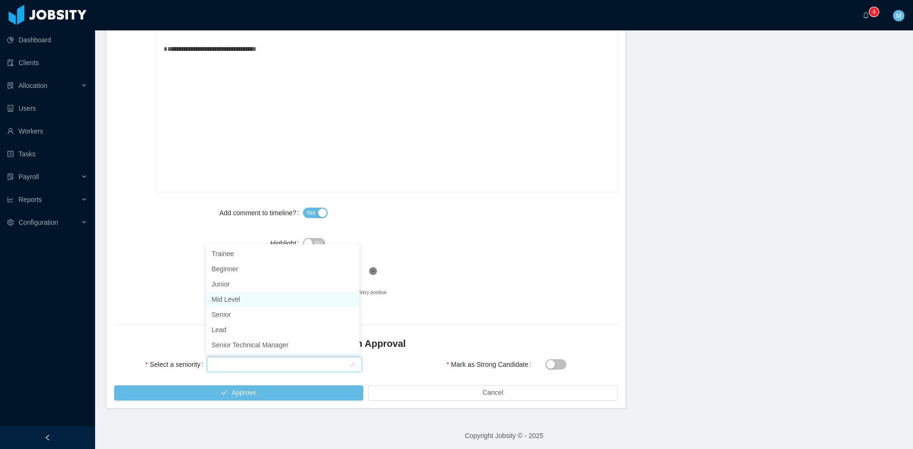
click at [216, 304] on li "Mid Level" at bounding box center [283, 299] width 154 height 15
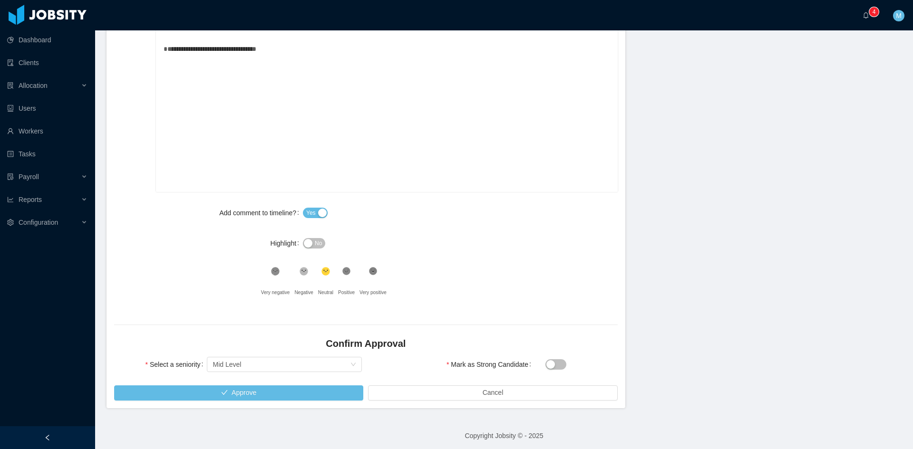
click at [223, 383] on div "Select a seniority Select seniority Mid Level" at bounding box center [237, 370] width 255 height 30
click at [222, 393] on button "Approve" at bounding box center [238, 393] width 249 height 15
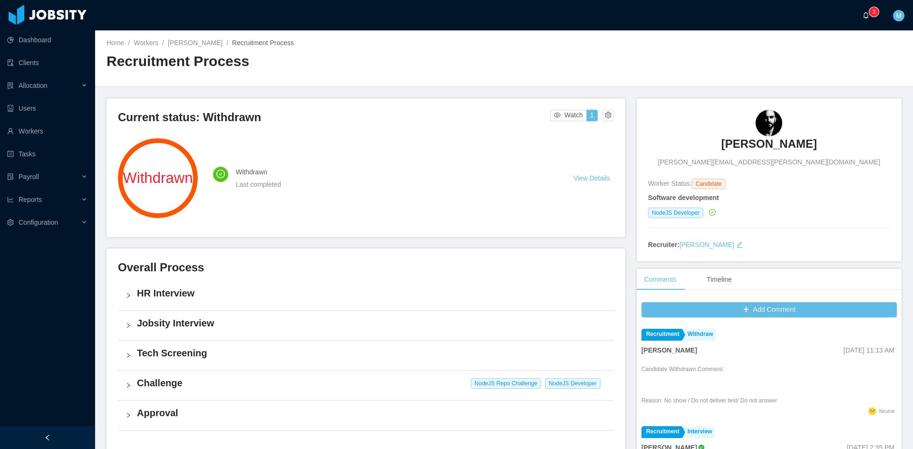
click at [868, 19] on a=83ded146-cd66-4514-80a8-9a7b1e1b5eb6/Matias%20Marin"] "0 1 2 3 4 5 6 7 8 9 0 1 2 3 4 5 6 7 8 9 0 1 2 3 4 5 6 7 8 9" at bounding box center [867, 15] width 11 height 30
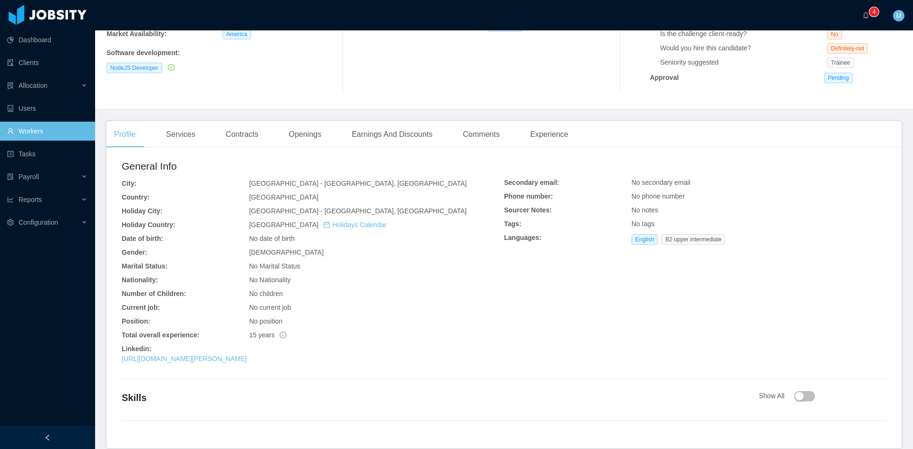
scroll to position [202, 0]
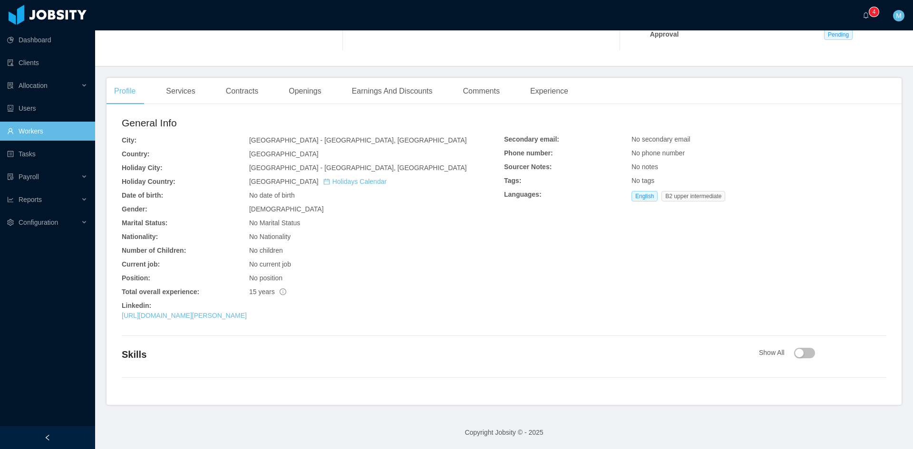
click at [809, 359] on div "Skills Show All" at bounding box center [504, 357] width 765 height 19
click at [801, 358] on button "button" at bounding box center [804, 353] width 21 height 10
click at [798, 357] on button "button" at bounding box center [804, 353] width 21 height 10
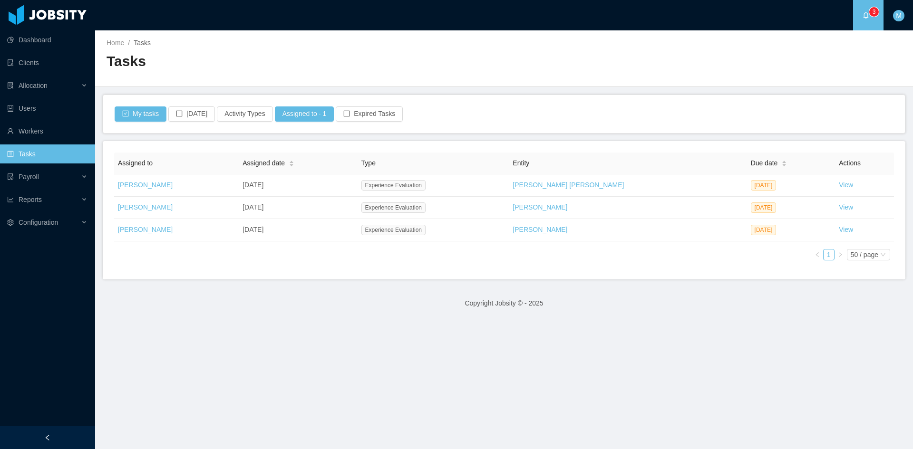
click at [375, 271] on div "Assigned to Assigned date Type Entity Due date Actions [PERSON_NAME] [DATE] Exp…" at bounding box center [504, 210] width 803 height 138
